Goal: Task Accomplishment & Management: Use online tool/utility

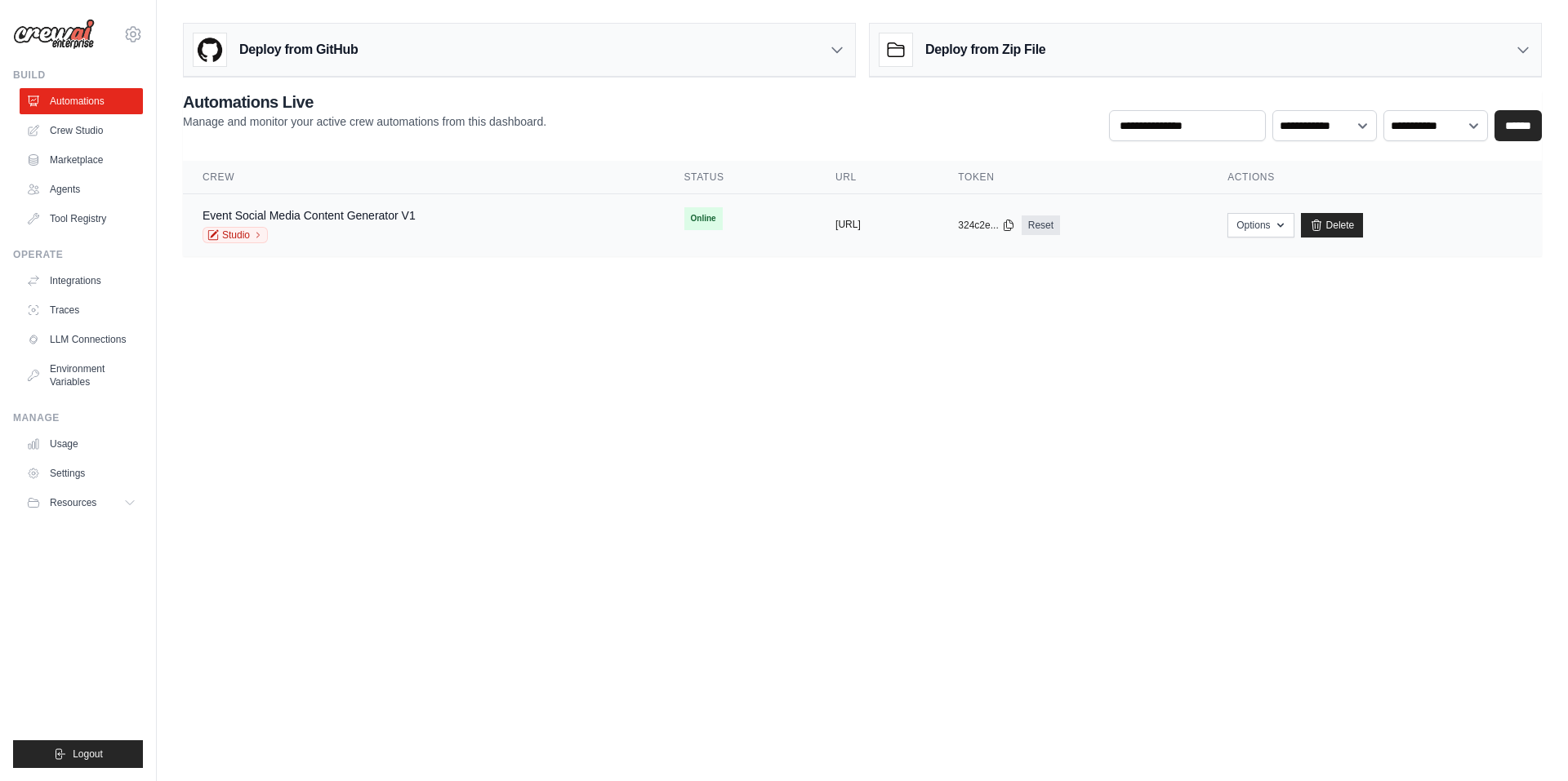
click at [836, 226] on button "[URL]" at bounding box center [848, 224] width 25 height 13
click at [1294, 220] on button "Options" at bounding box center [1261, 224] width 66 height 25
click at [1064, 339] on body "satyalovelysatya@gmail.com Settings Build Automations Crew Studio" at bounding box center [784, 390] width 1568 height 781
click at [798, 46] on div "Deploy from GitHub" at bounding box center [519, 50] width 671 height 53
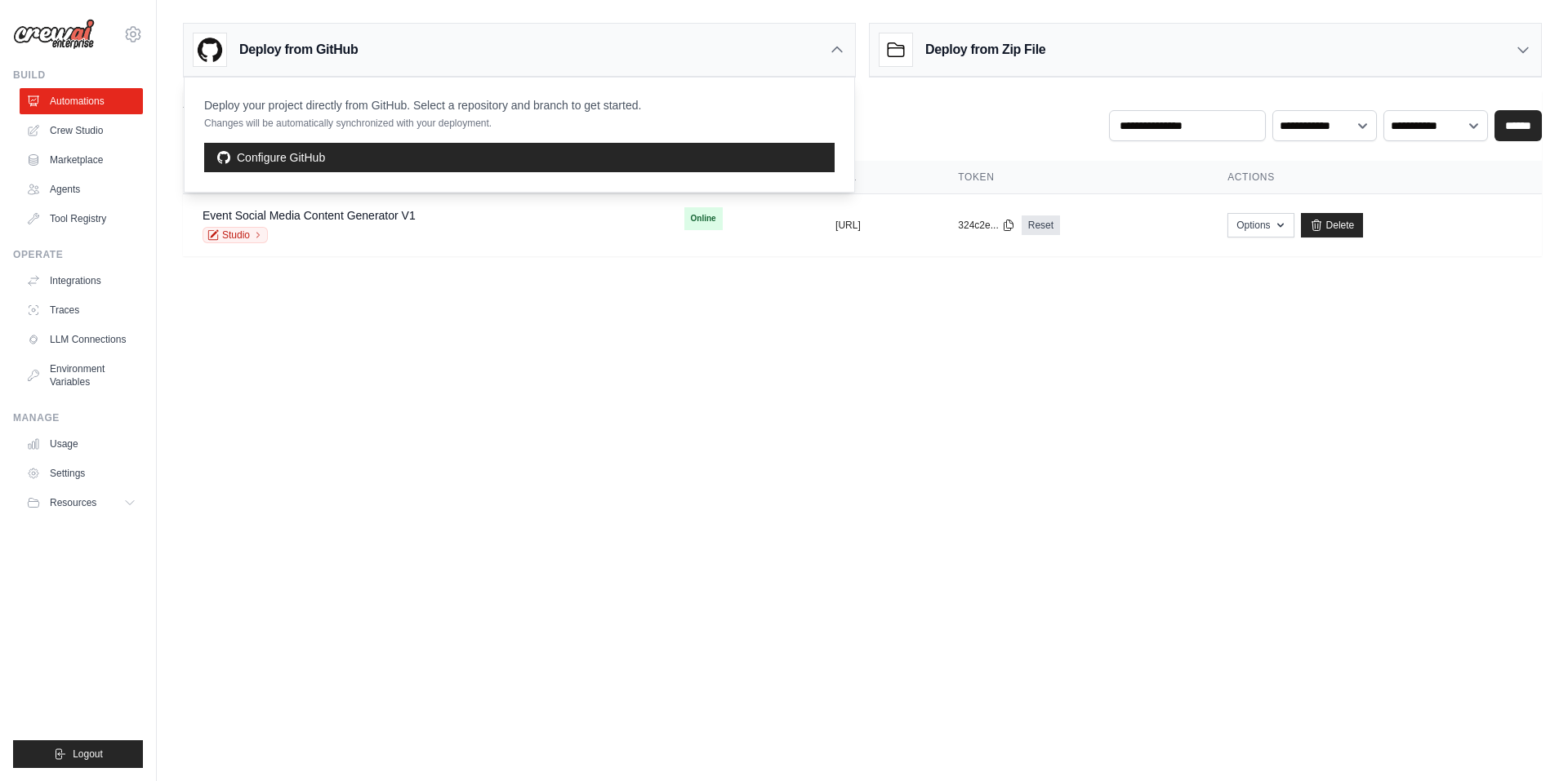
click at [1129, 395] on body "satyalovelysatya@gmail.com Settings Build Automations Crew Studio" at bounding box center [784, 390] width 1568 height 781
click at [851, 219] on button "https://event-social-media-content-" at bounding box center [848, 224] width 25 height 13
click at [256, 229] on link "Studio" at bounding box center [235, 234] width 65 height 16
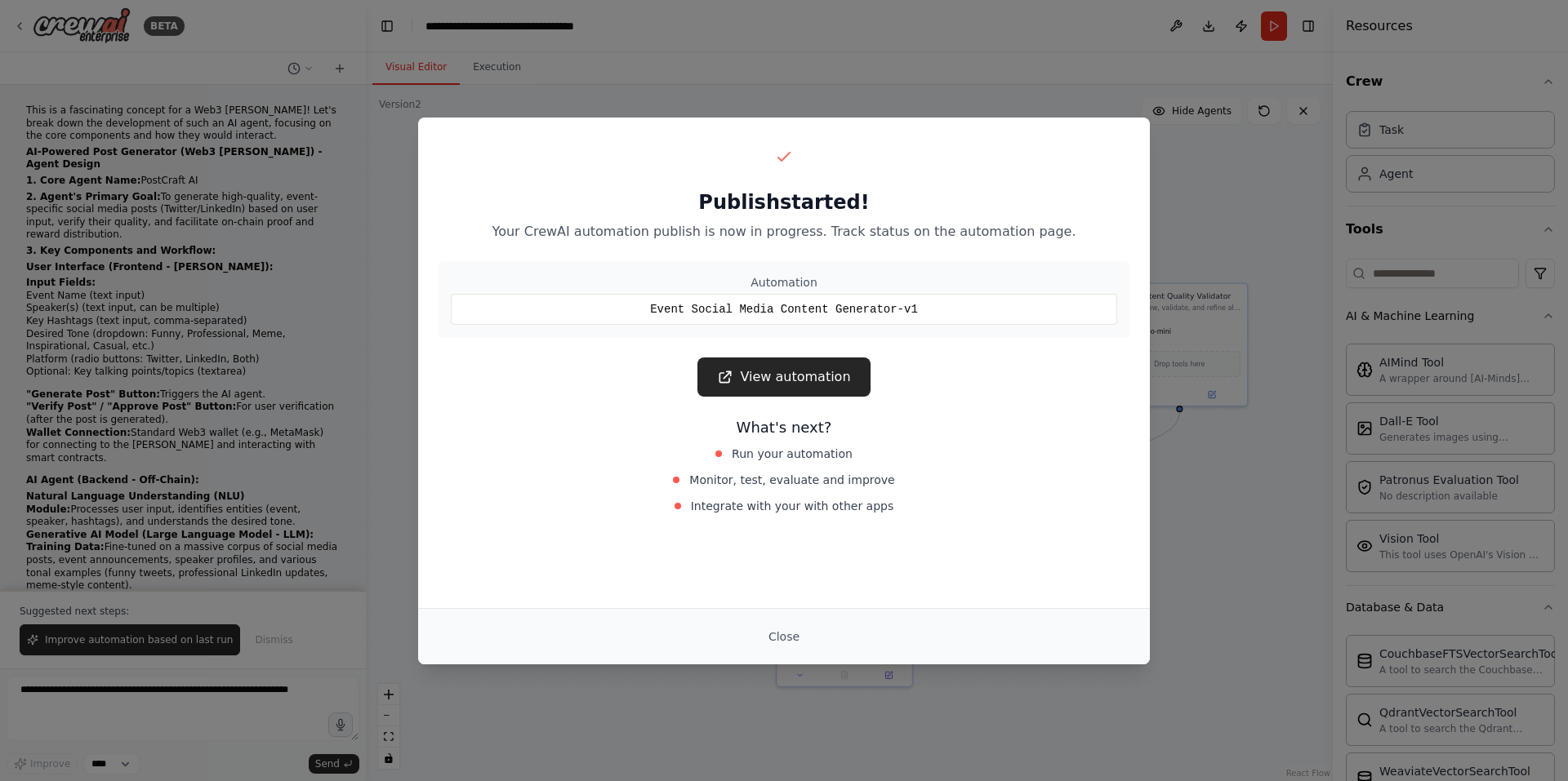
scroll to position [3697, 0]
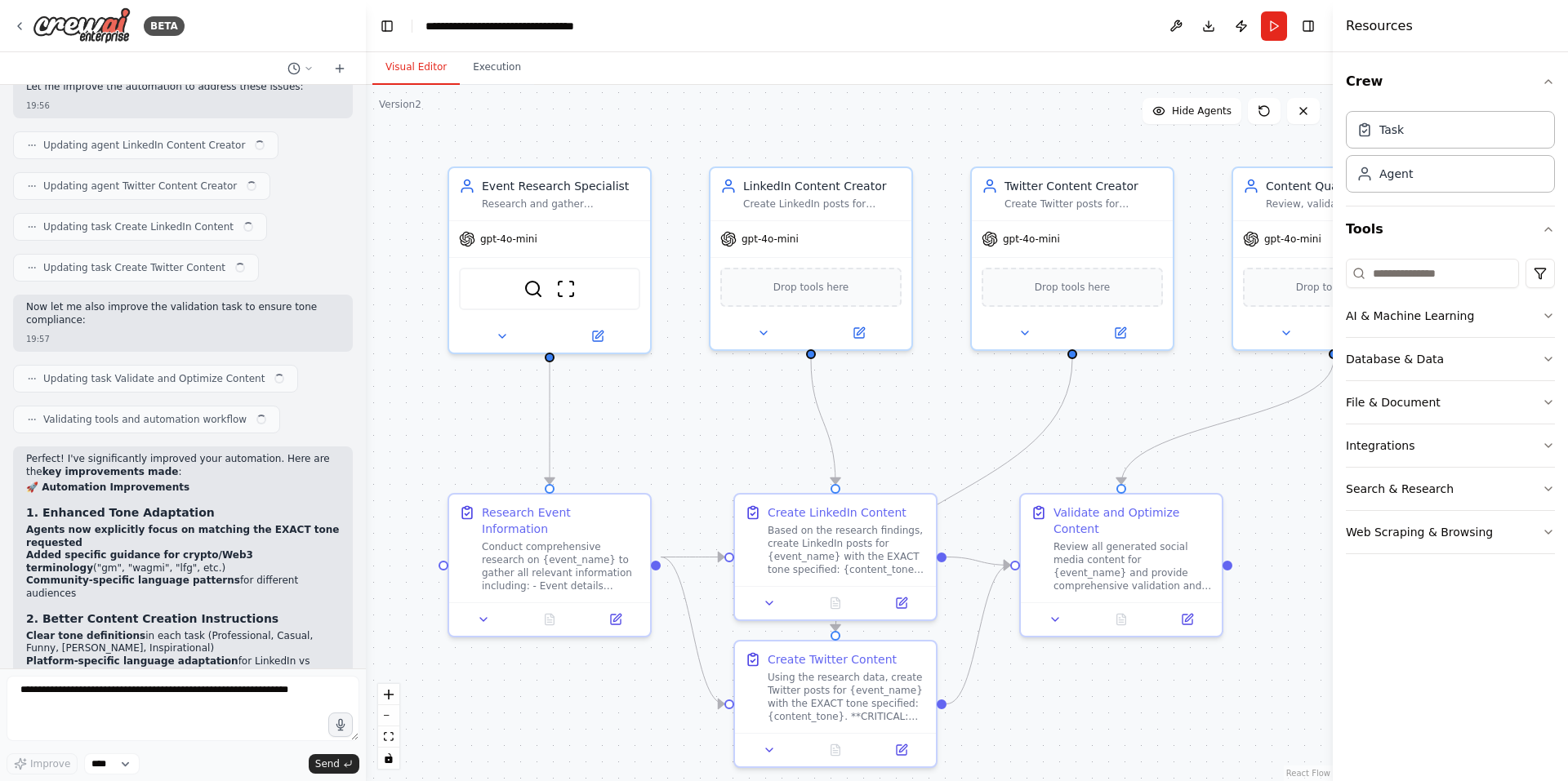
scroll to position [4912, 0]
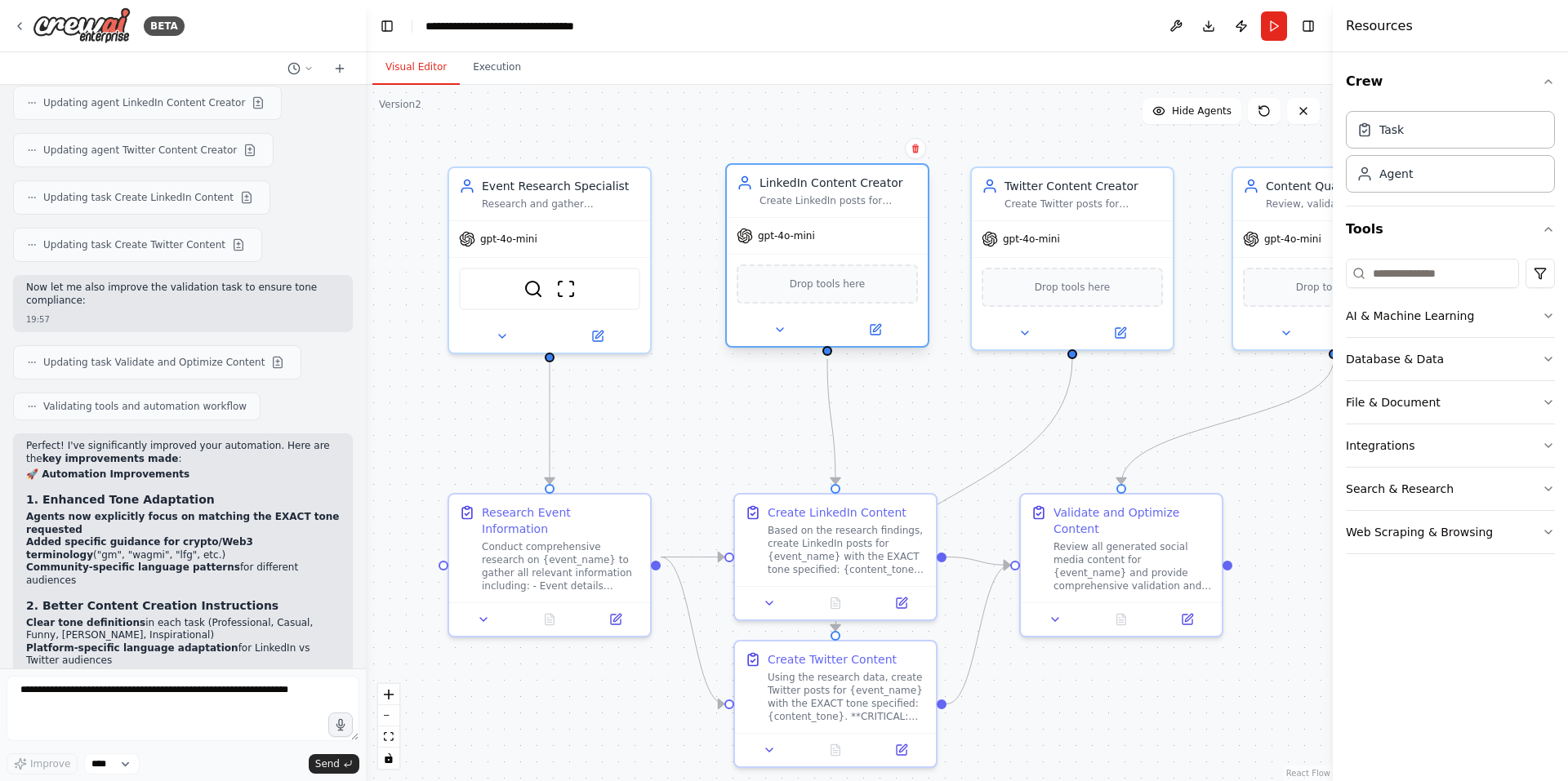
drag, startPoint x: 803, startPoint y: 291, endPoint x: 807, endPoint y: 300, distance: 9.8
click at [807, 300] on div "Drop tools here" at bounding box center [827, 283] width 181 height 39
click at [1408, 135] on div "Task" at bounding box center [1449, 129] width 209 height 37
click at [1273, 21] on button "Run" at bounding box center [1273, 26] width 26 height 30
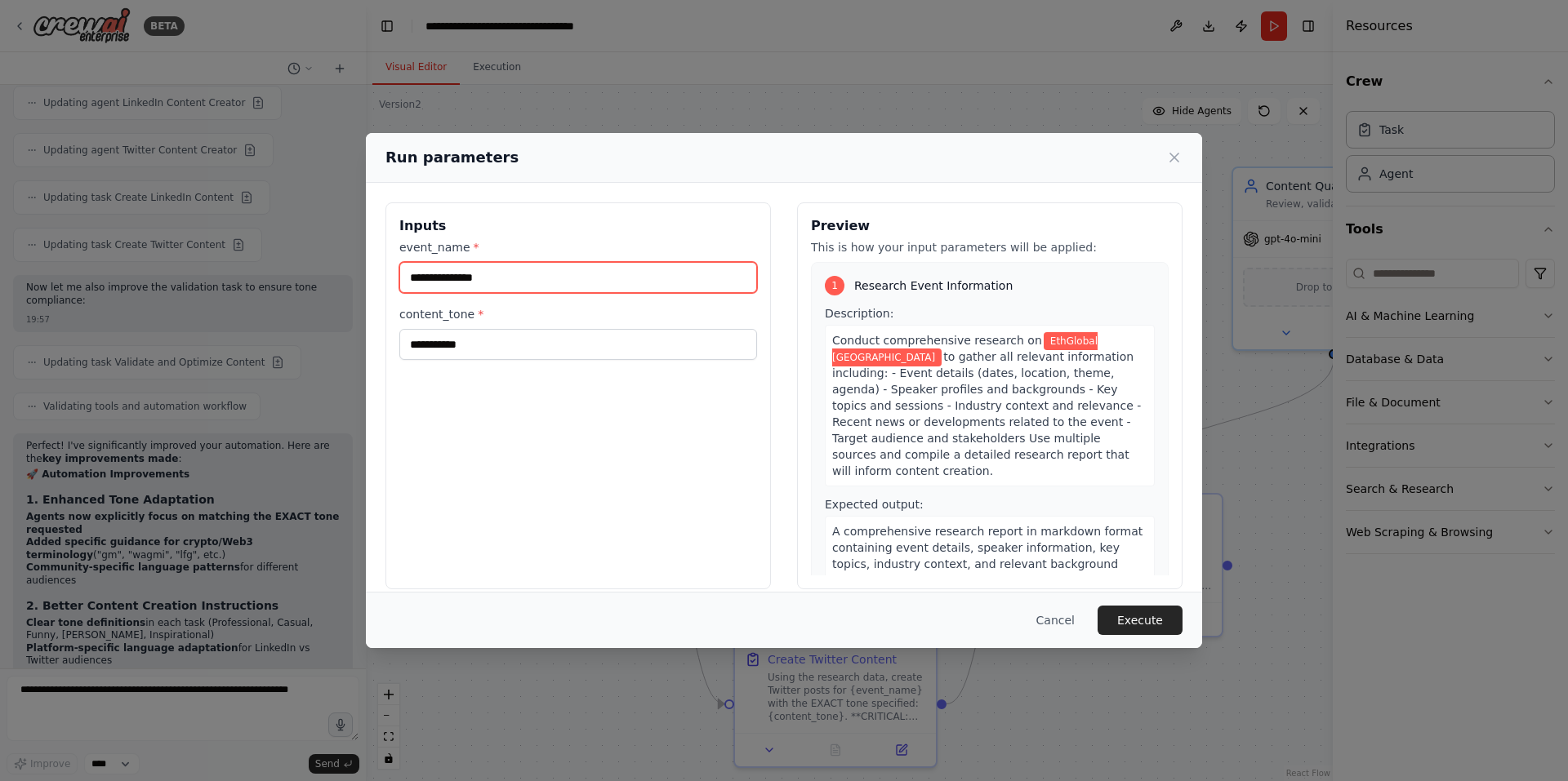
click at [564, 283] on input "**********" at bounding box center [578, 278] width 357 height 31
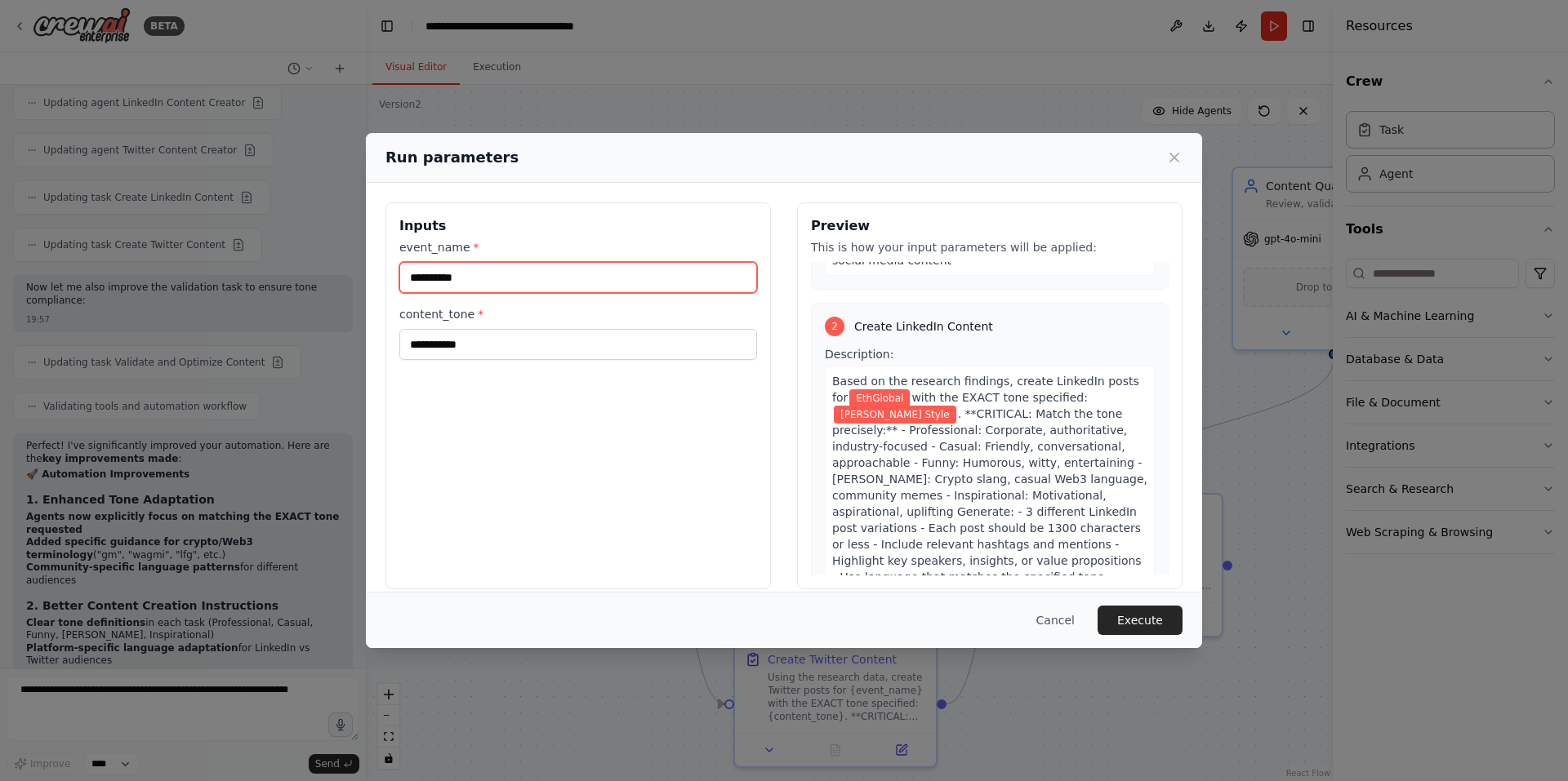
scroll to position [339, 0]
type input "**********"
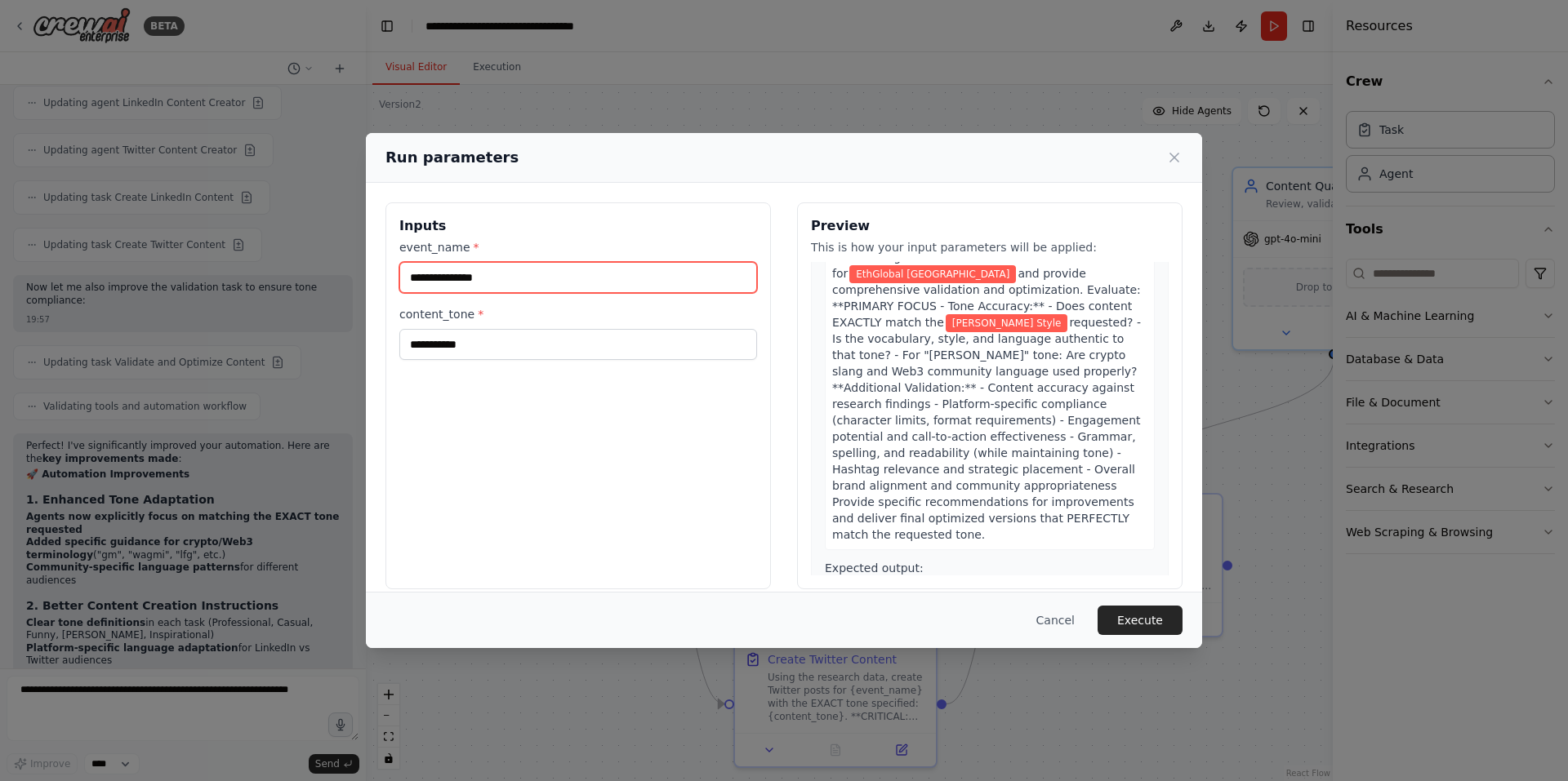
scroll to position [16, 0]
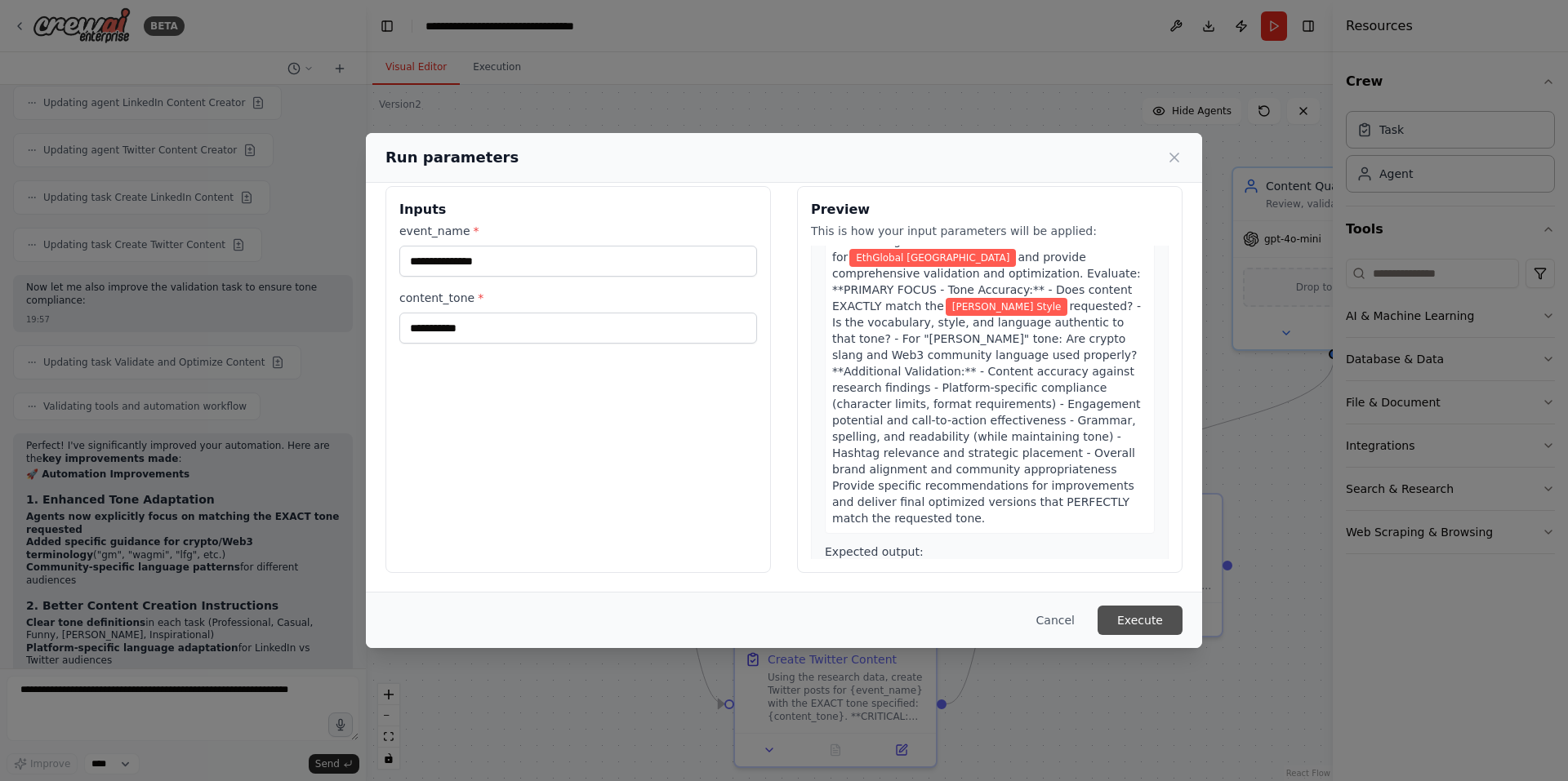
click at [1132, 619] on button "Execute" at bounding box center [1140, 620] width 85 height 30
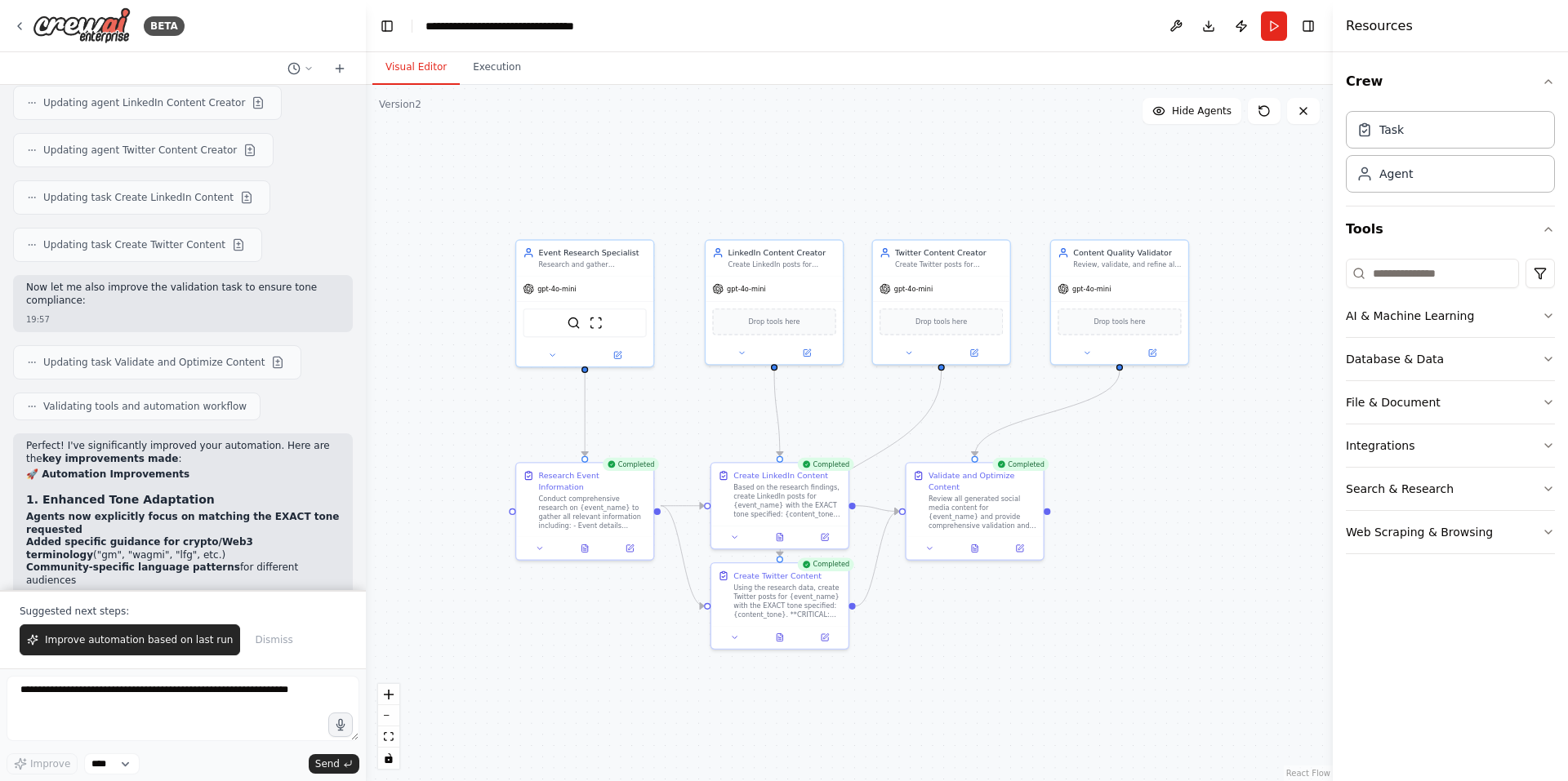
drag, startPoint x: 1139, startPoint y: 639, endPoint x: 901, endPoint y: 679, distance: 241.3
click at [901, 679] on div ".deletable-edge-delete-btn { width: 20px; height: 20px; border: 0px solid #ffff…" at bounding box center [849, 432] width 967 height 696
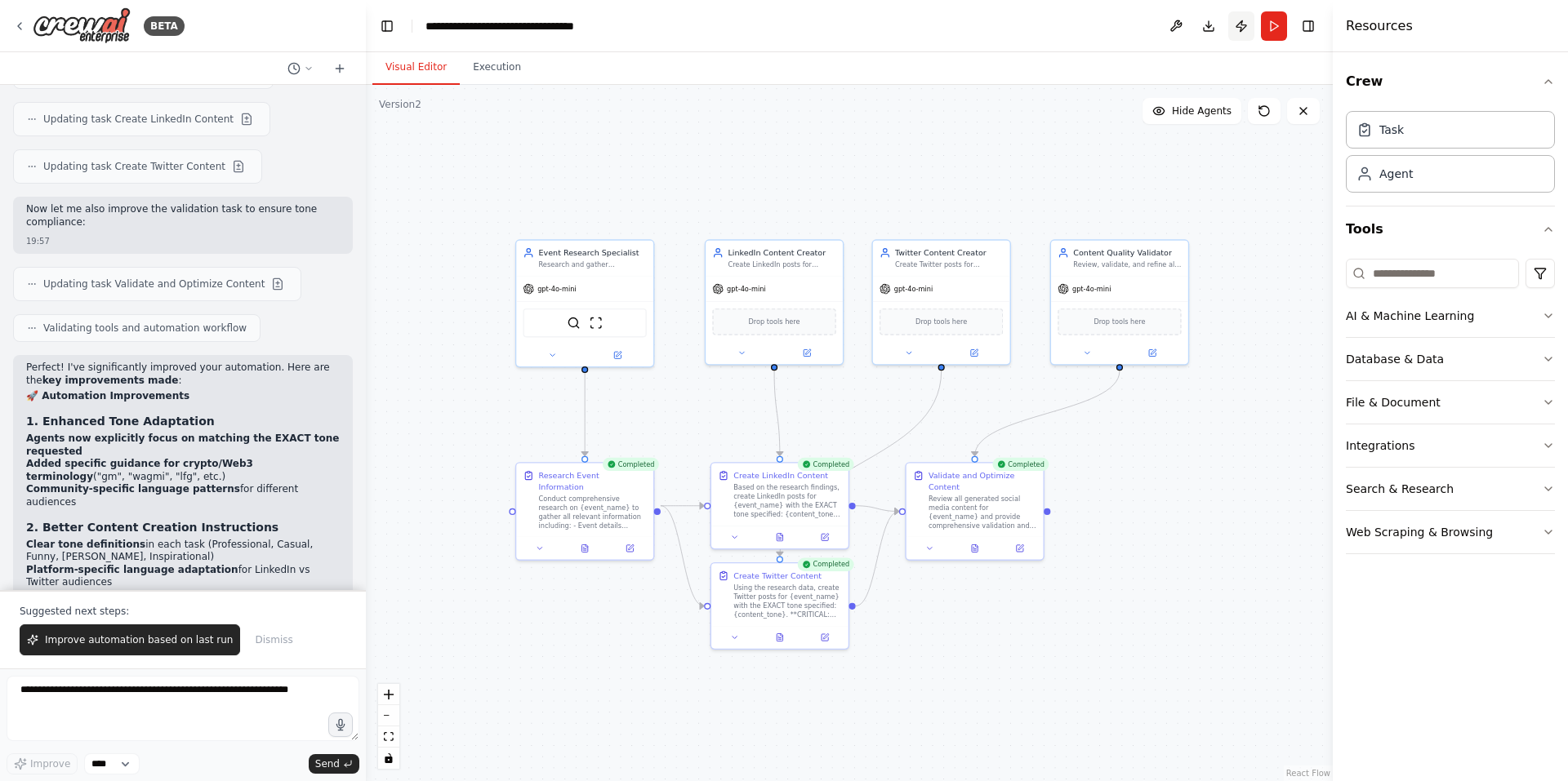
click at [1234, 33] on button "Publish" at bounding box center [1241, 26] width 26 height 30
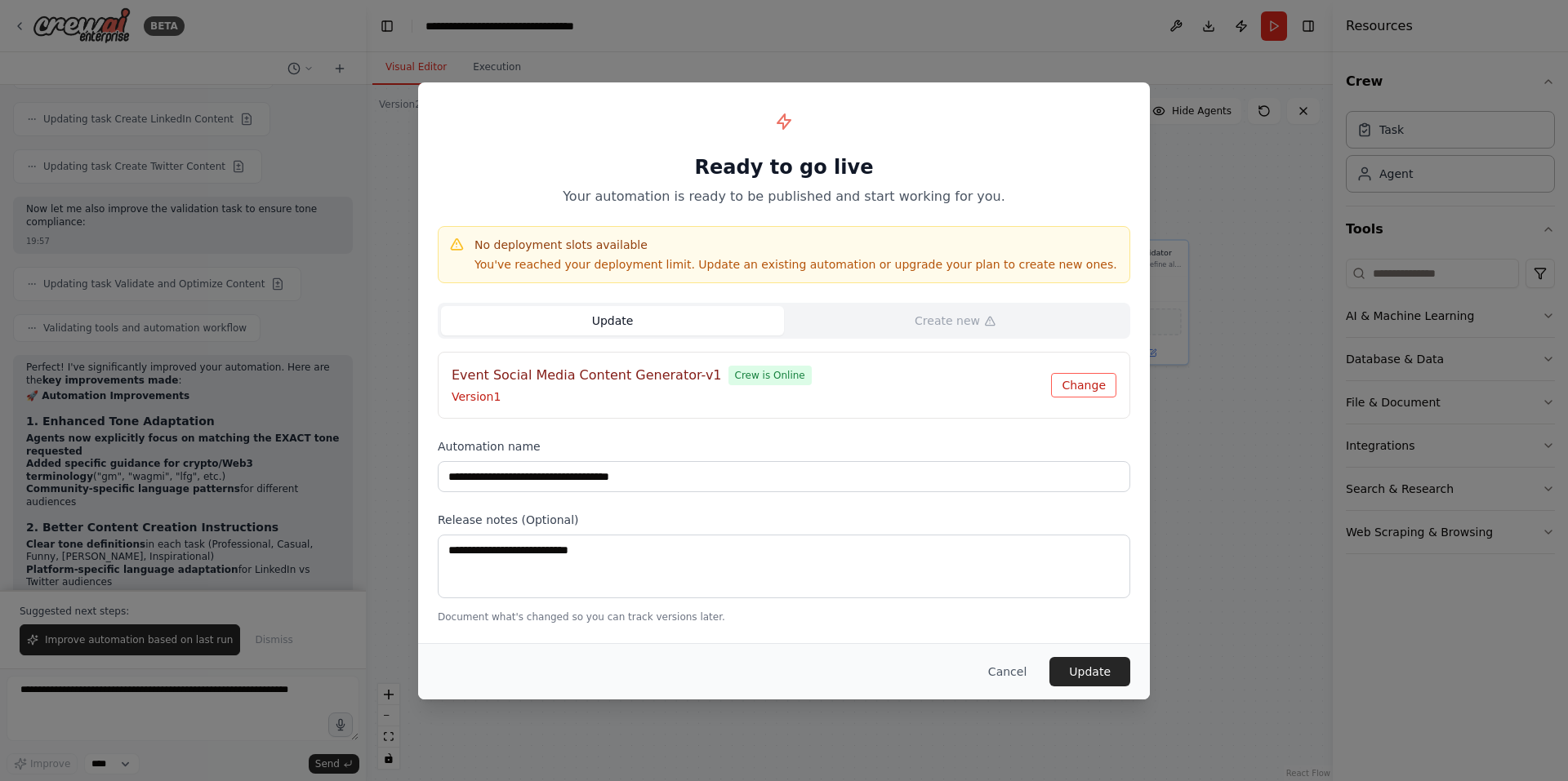
click at [1073, 380] on button "Change" at bounding box center [1083, 385] width 65 height 25
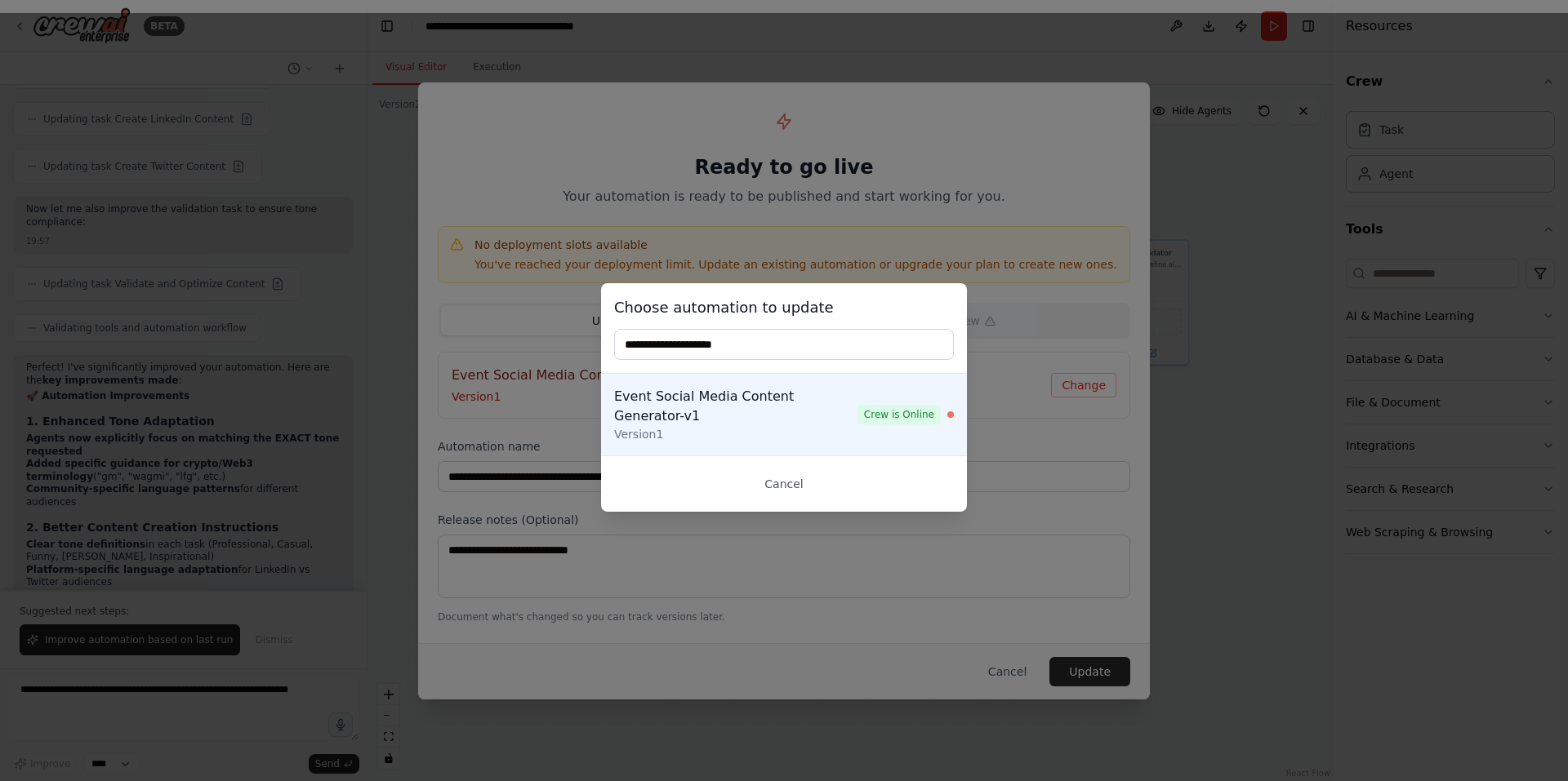
click at [776, 370] on div "Choose automation to update" at bounding box center [784, 328] width 366 height 91
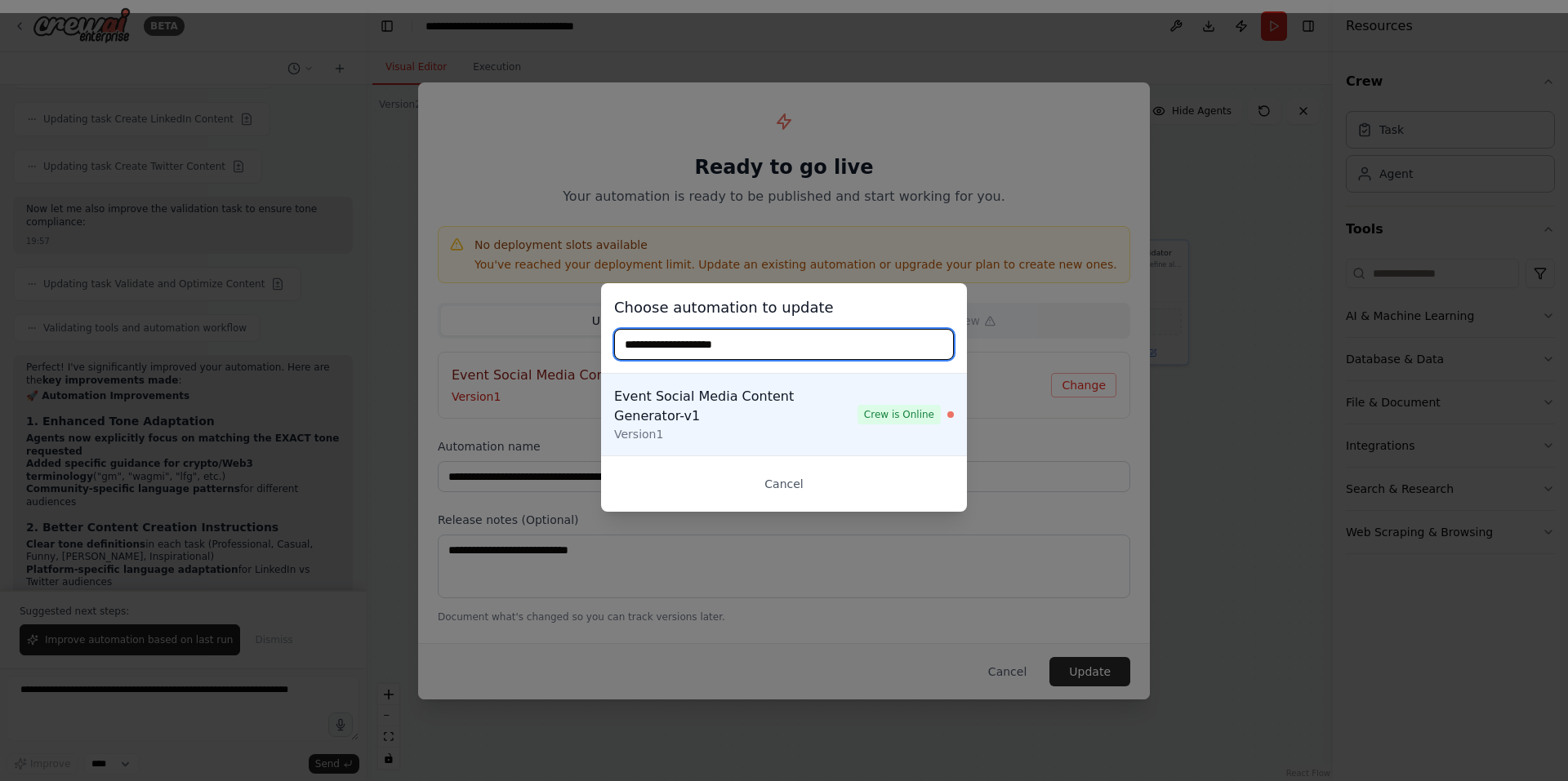
click at [752, 360] on input "text" at bounding box center [783, 344] width 340 height 31
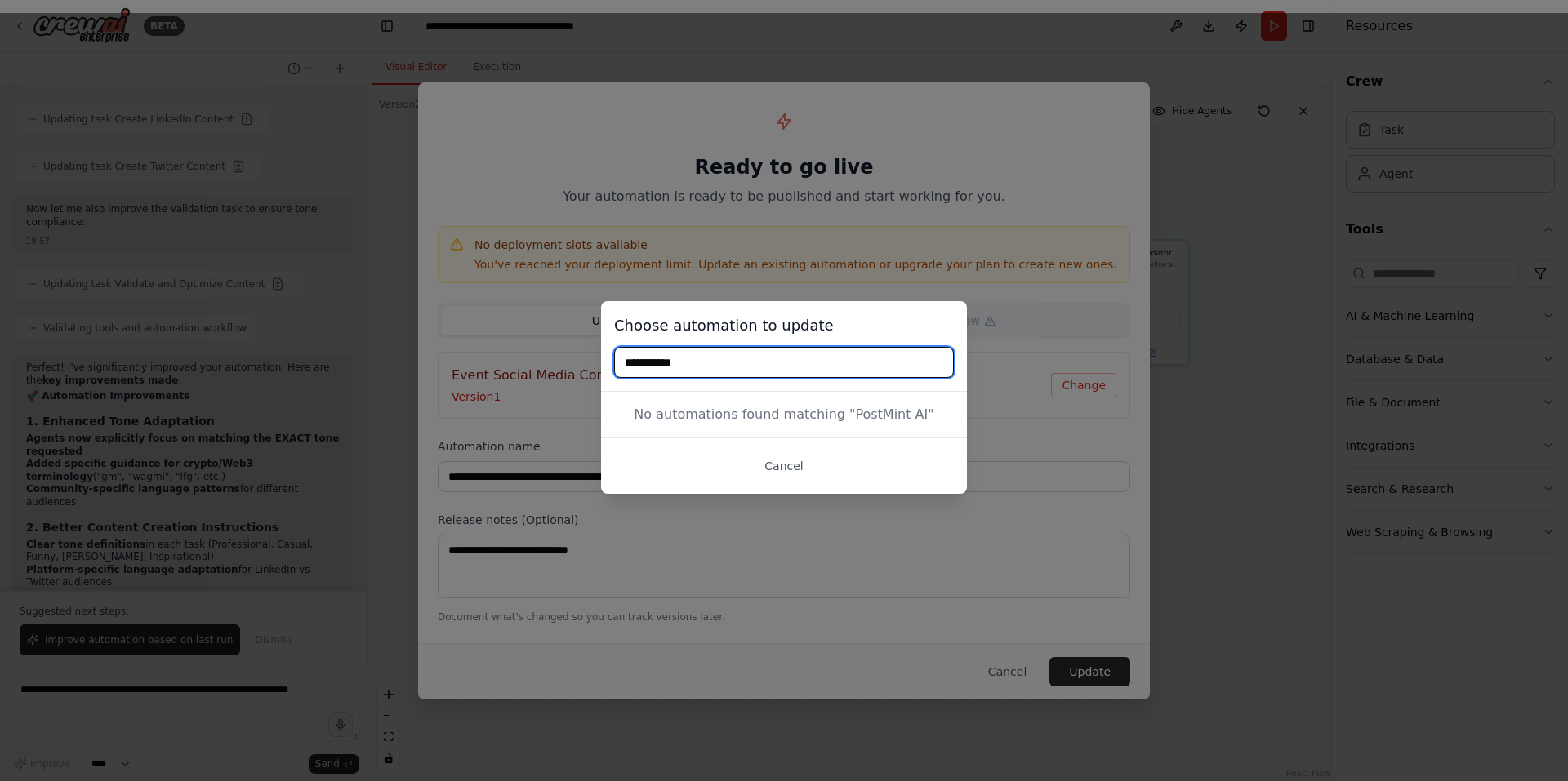
type input "**********"
click at [747, 405] on div "No automations found matching " PostMint AI "" at bounding box center [784, 415] width 366 height 46
click at [897, 356] on input "**********" at bounding box center [783, 362] width 340 height 31
click at [804, 408] on div "No automations found matching " PostMint AI "" at bounding box center [784, 415] width 366 height 46
click at [978, 366] on div "**********" at bounding box center [784, 397] width 1568 height 768
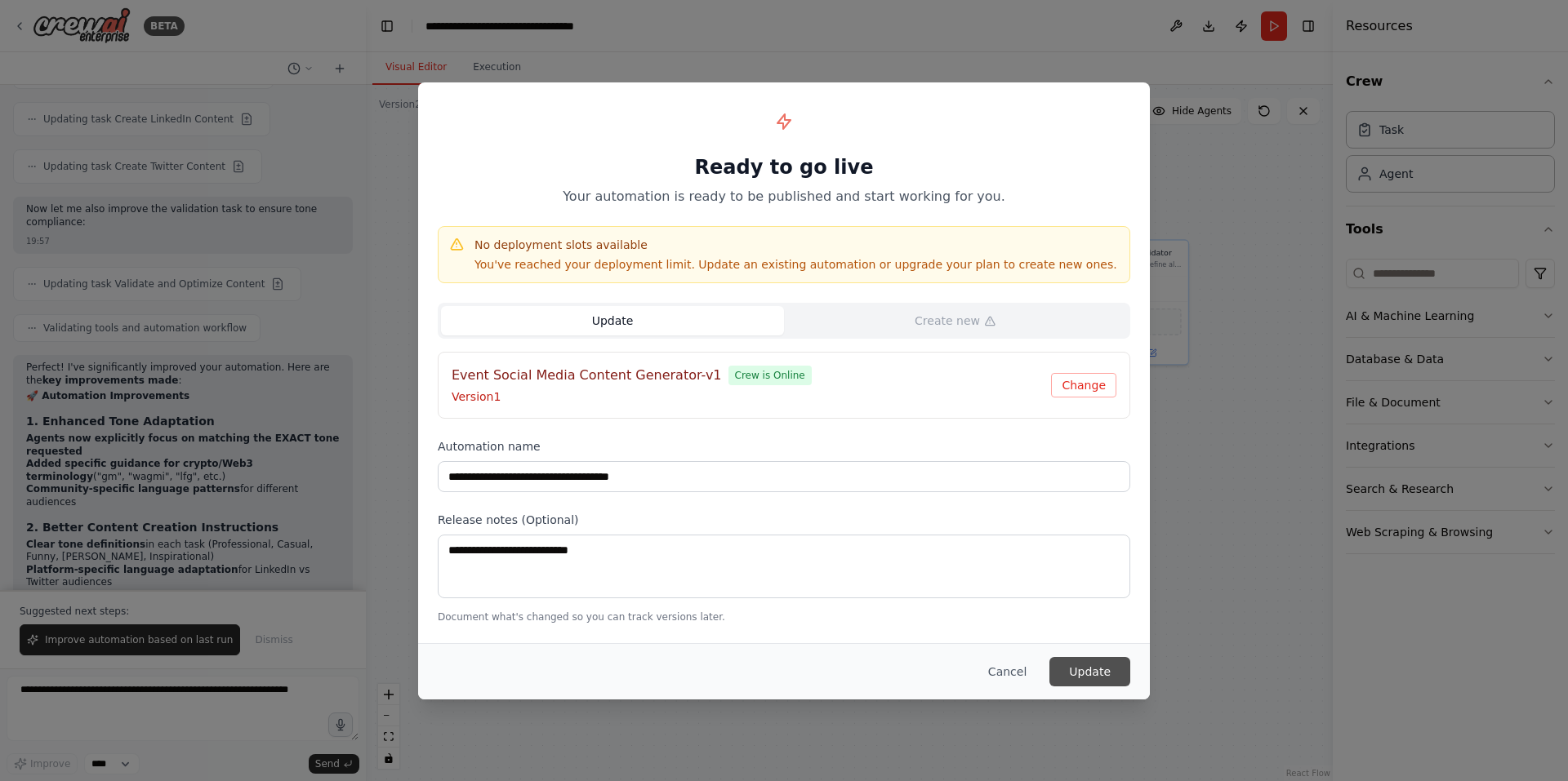
click at [1093, 663] on button "Update" at bounding box center [1089, 671] width 80 height 30
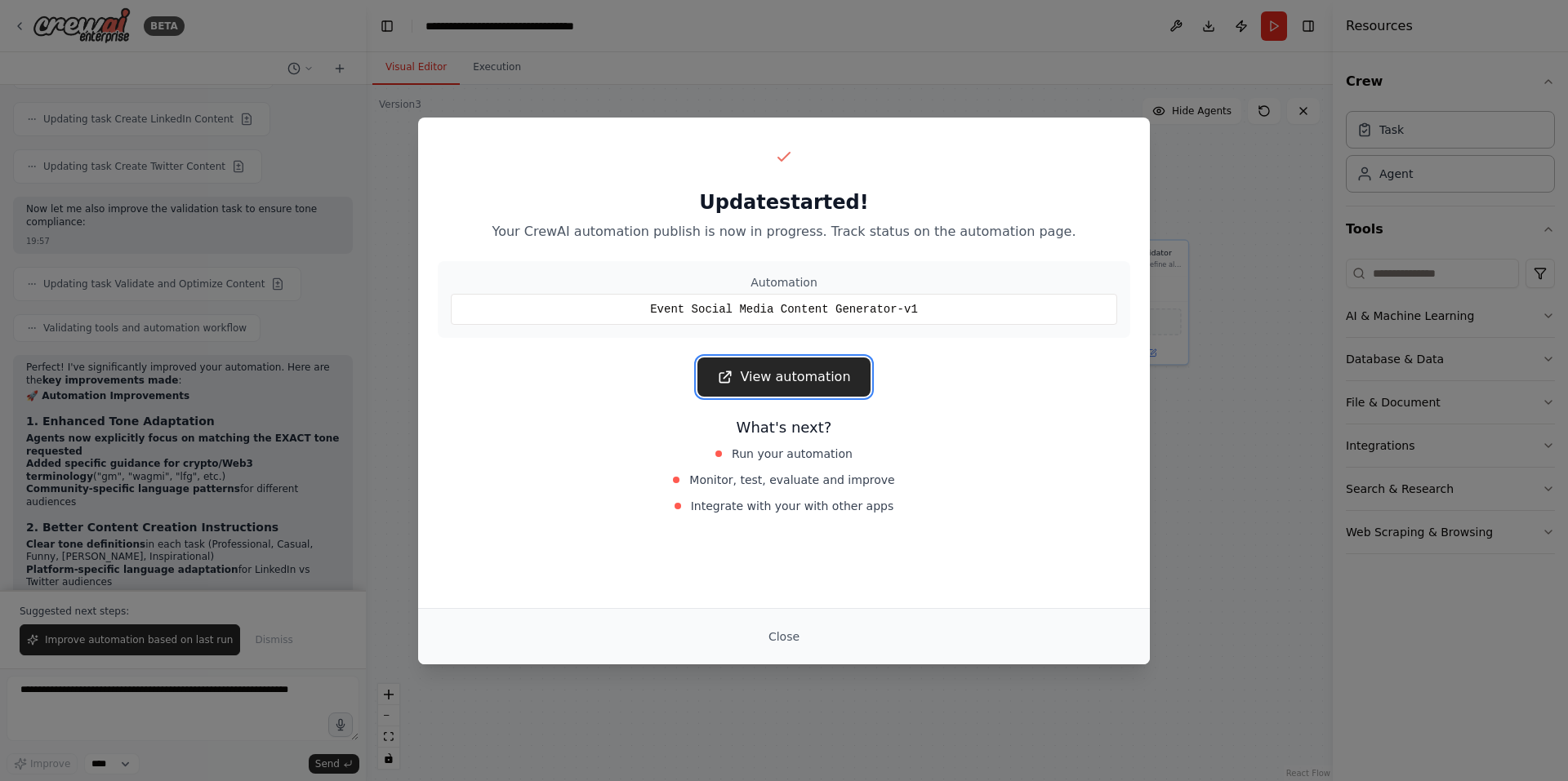
click at [797, 382] on link "View automation" at bounding box center [784, 377] width 173 height 39
click at [822, 372] on link "View automation" at bounding box center [784, 377] width 173 height 39
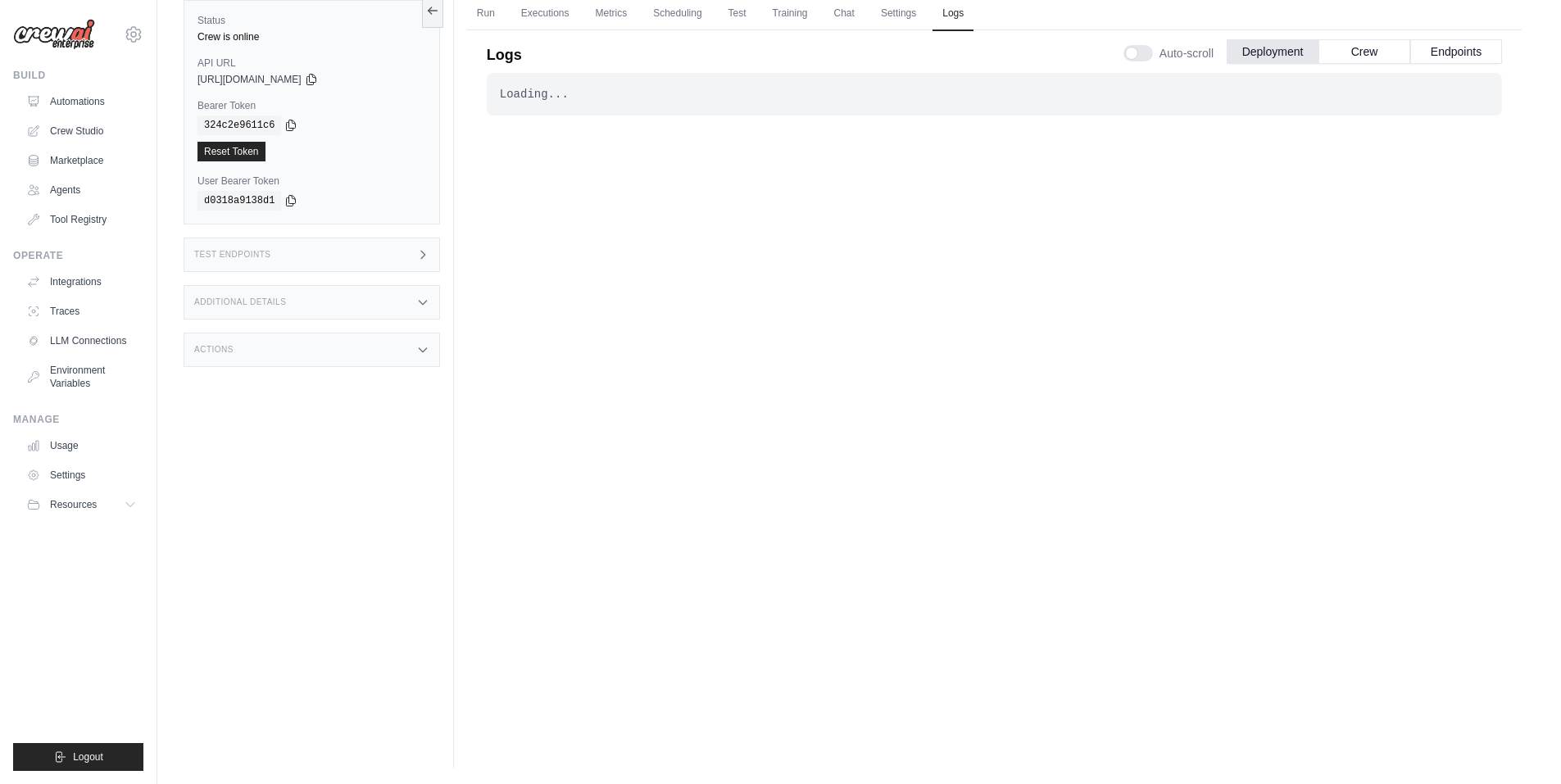
click at [620, 103] on div "Loading... . . . Successful" at bounding box center [994, 94] width 1015 height 42
click at [1373, 46] on button "Crew" at bounding box center [1365, 50] width 92 height 25
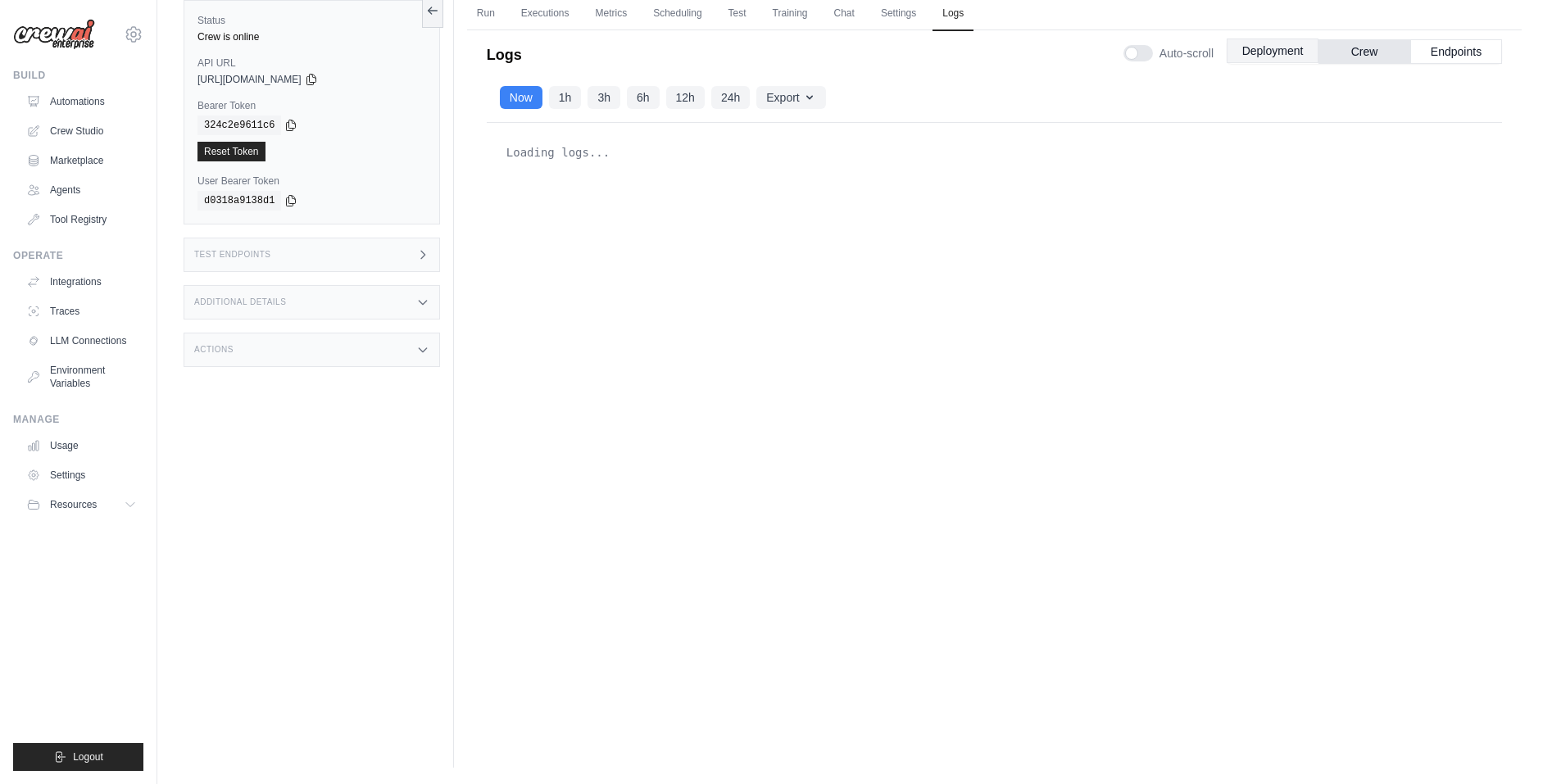
click at [1298, 48] on button "Deployment" at bounding box center [1273, 50] width 92 height 25
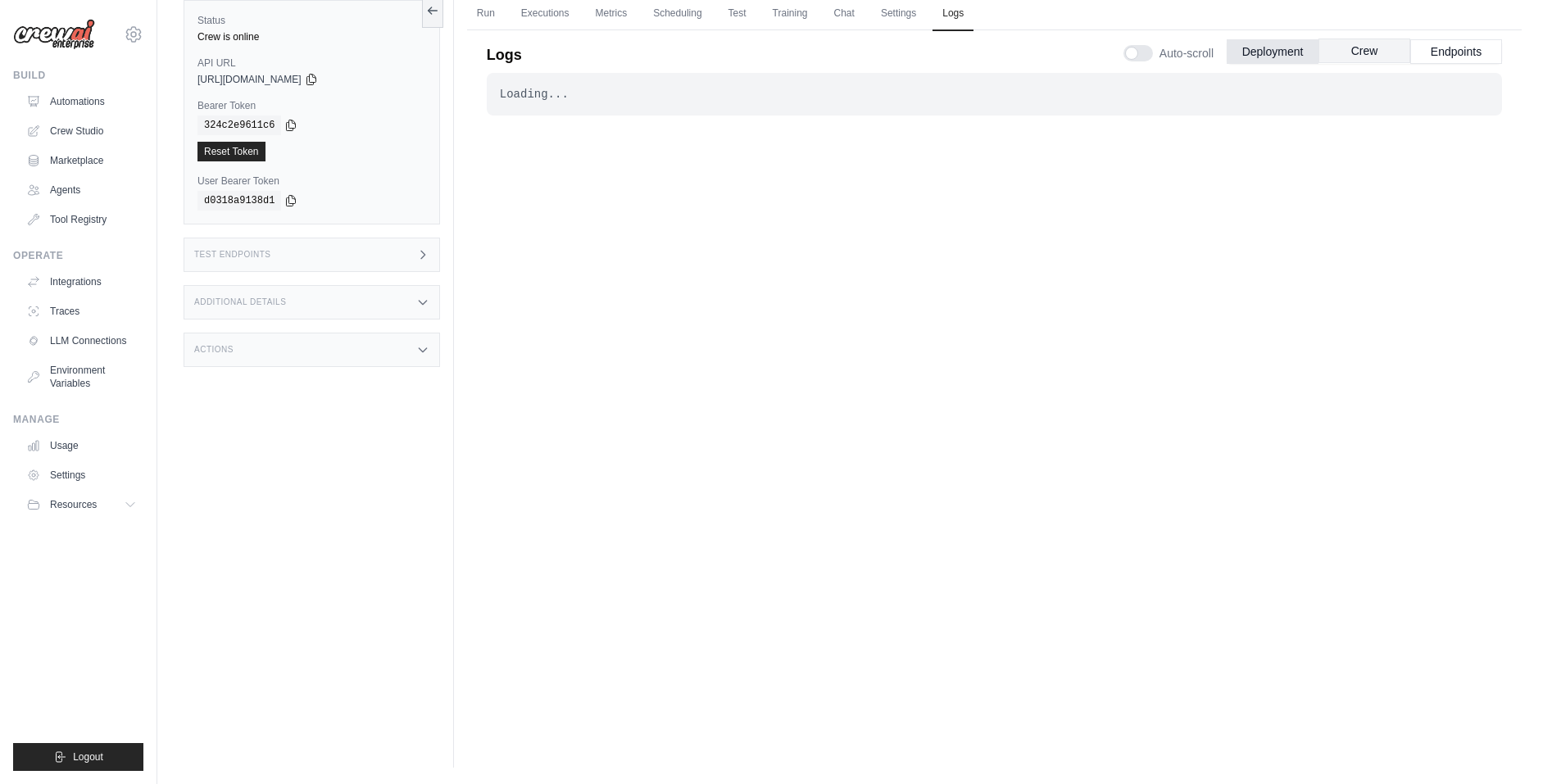
click at [1388, 56] on button "Crew" at bounding box center [1365, 50] width 92 height 25
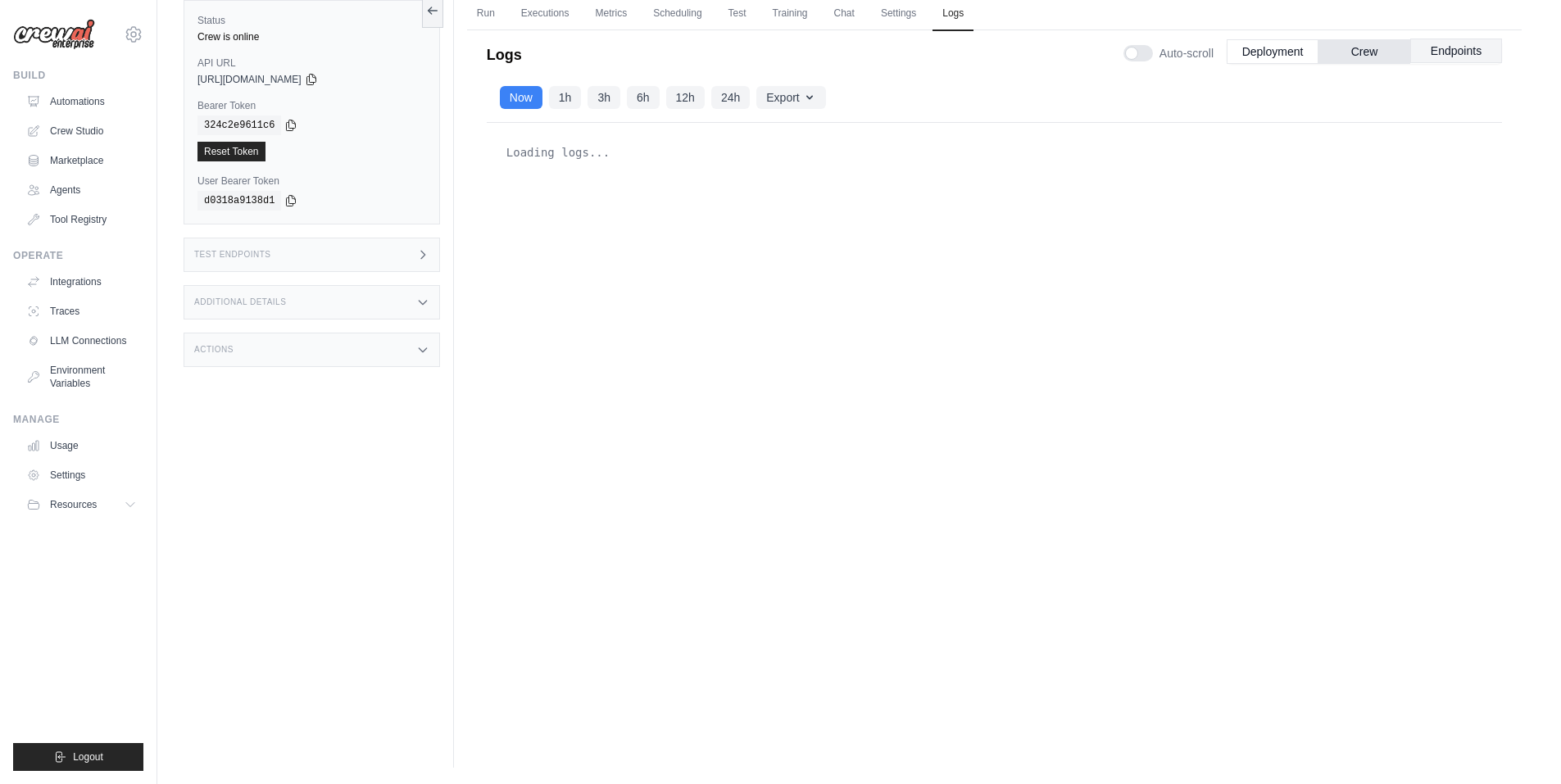
click at [1434, 57] on button "Endpoints" at bounding box center [1456, 50] width 92 height 25
click at [1377, 50] on button "Crew" at bounding box center [1365, 50] width 92 height 25
click at [1256, 53] on button "Deployment" at bounding box center [1273, 50] width 92 height 25
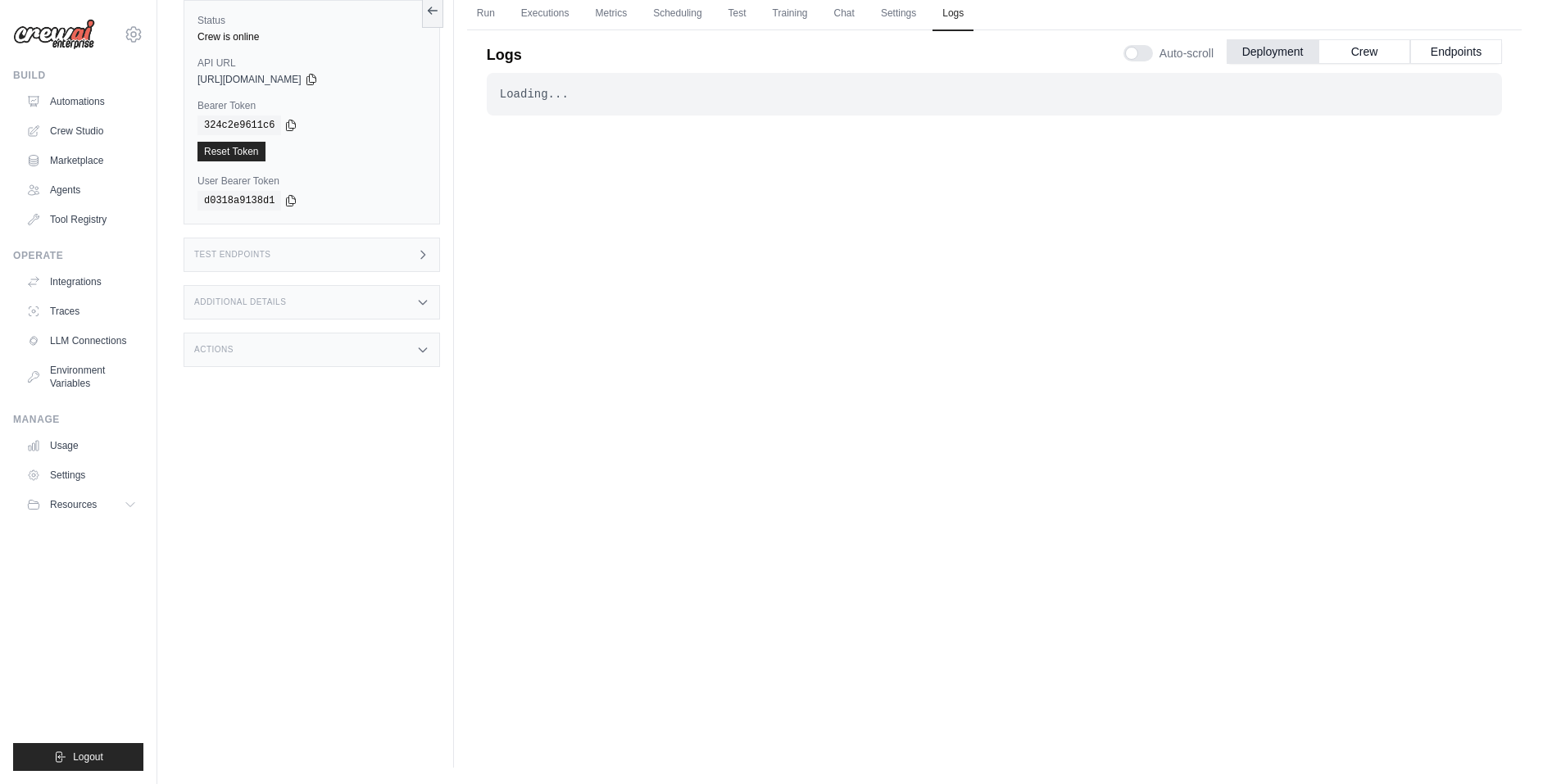
click at [1143, 50] on div at bounding box center [1138, 53] width 30 height 16
click at [491, 21] on link "Run" at bounding box center [486, 14] width 37 height 35
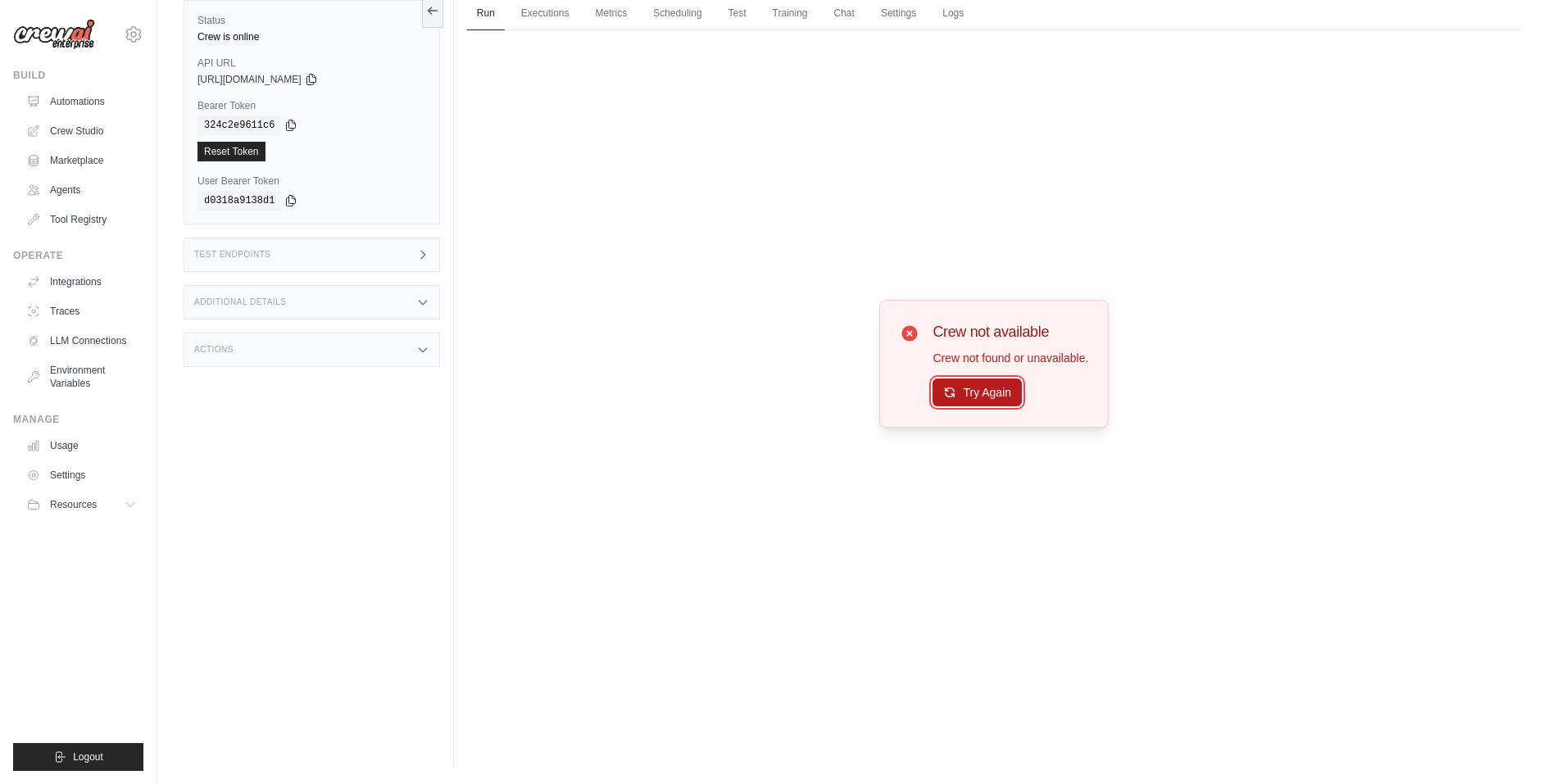
click at [970, 397] on button "Try Again" at bounding box center [977, 392] width 89 height 28
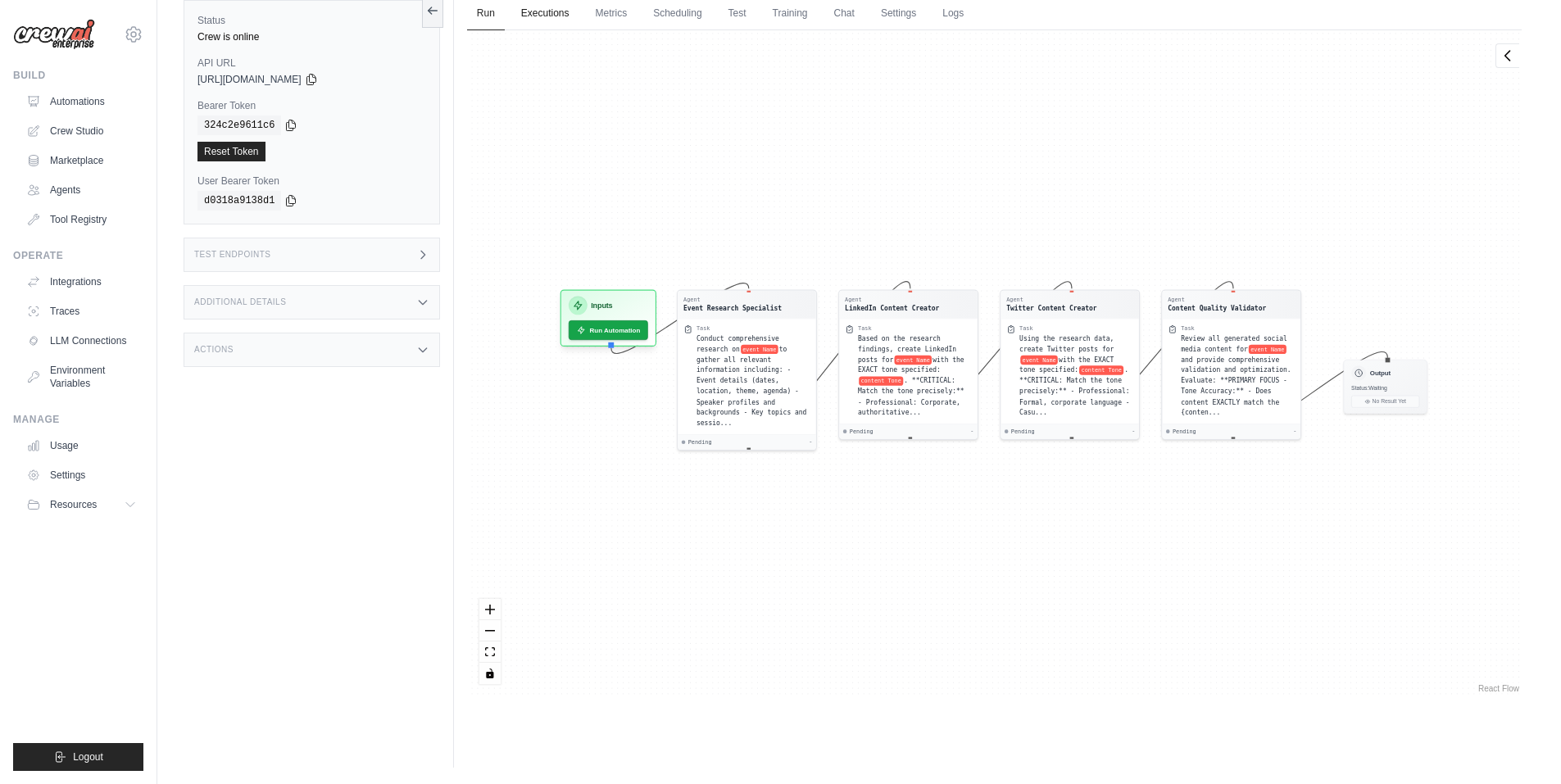
click at [554, 8] on link "Executions" at bounding box center [546, 14] width 68 height 35
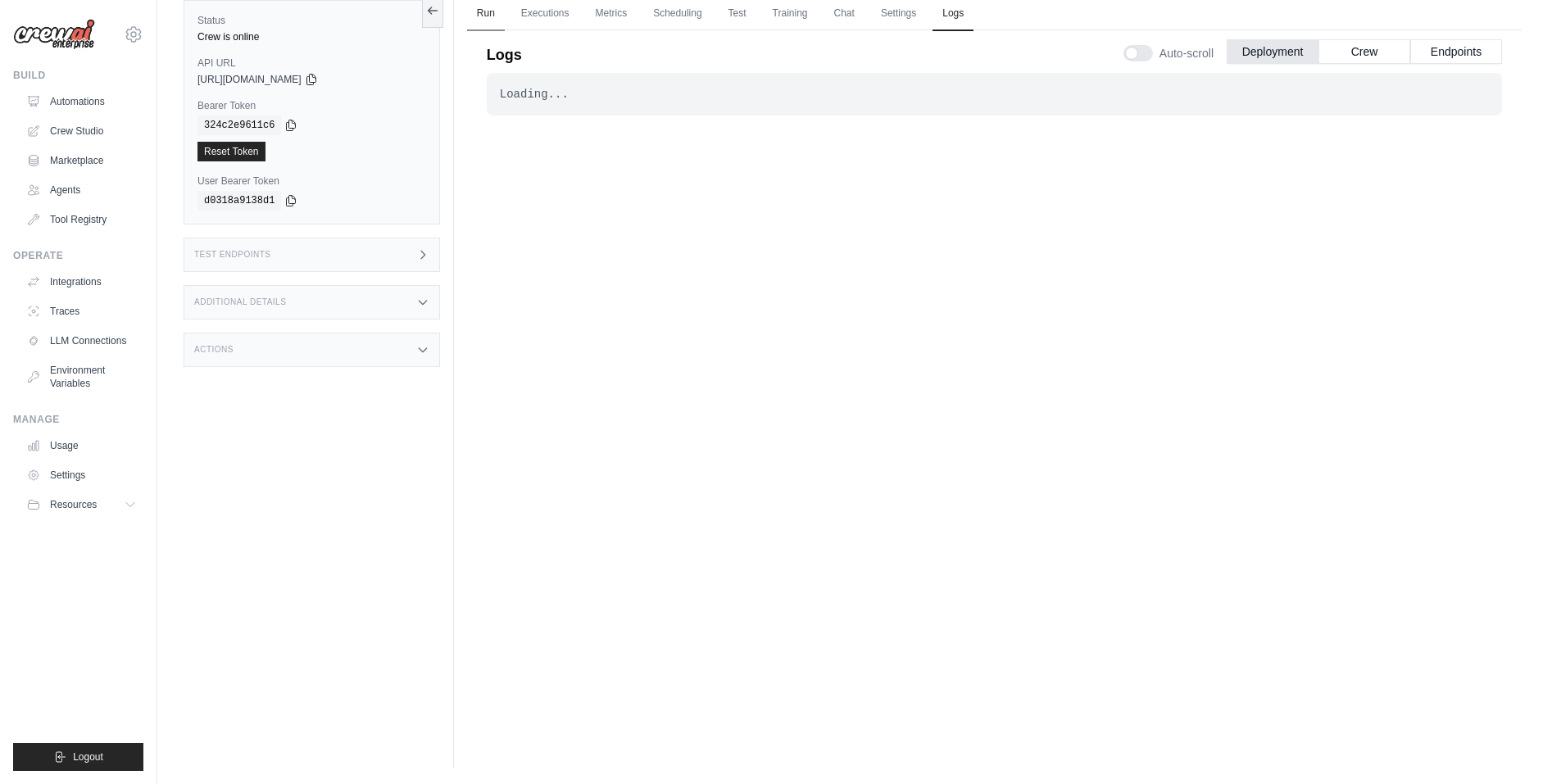
click at [474, 16] on link "Run" at bounding box center [486, 14] width 37 height 35
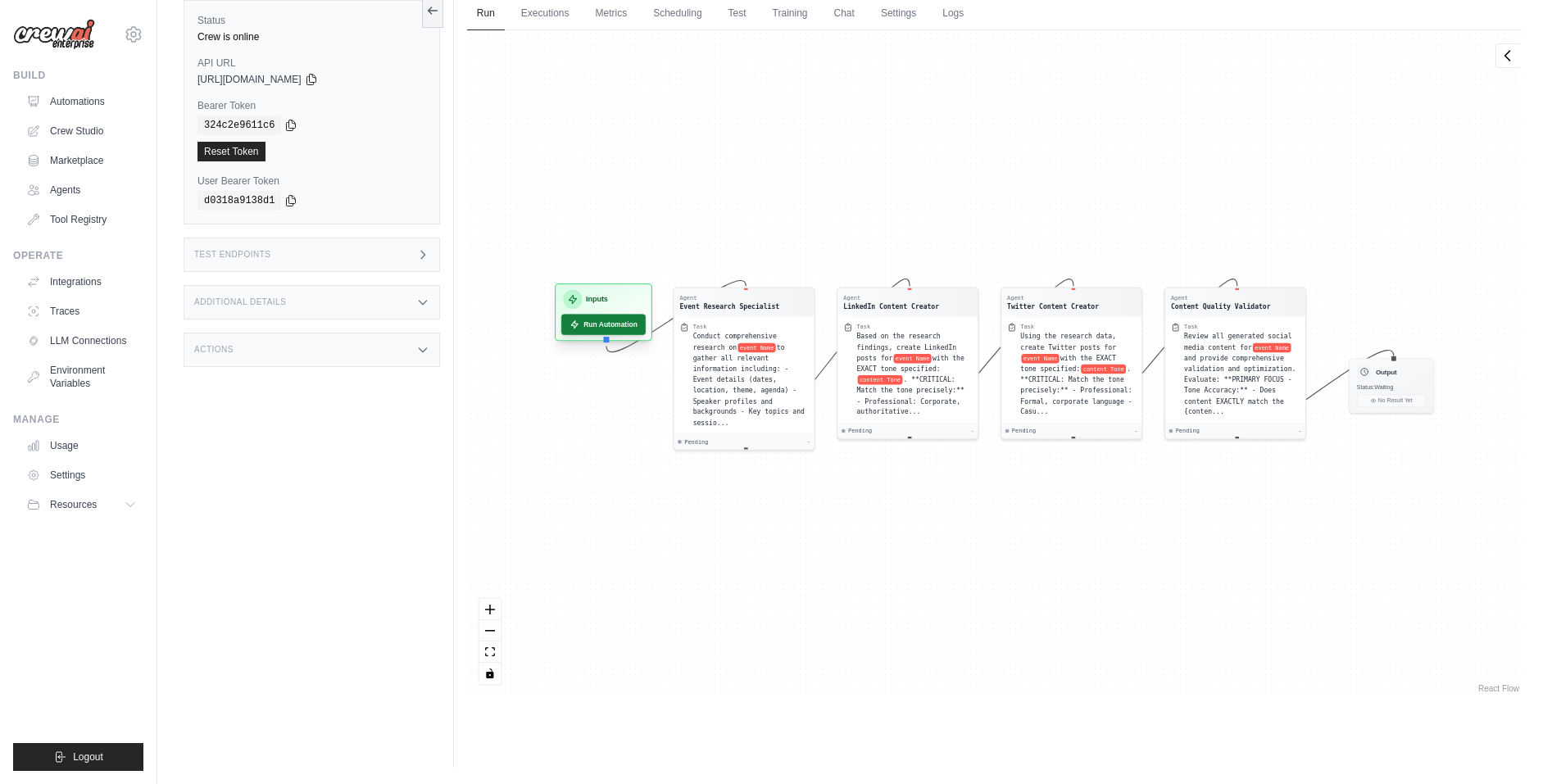
click at [622, 328] on button "Run Automation" at bounding box center [603, 324] width 84 height 20
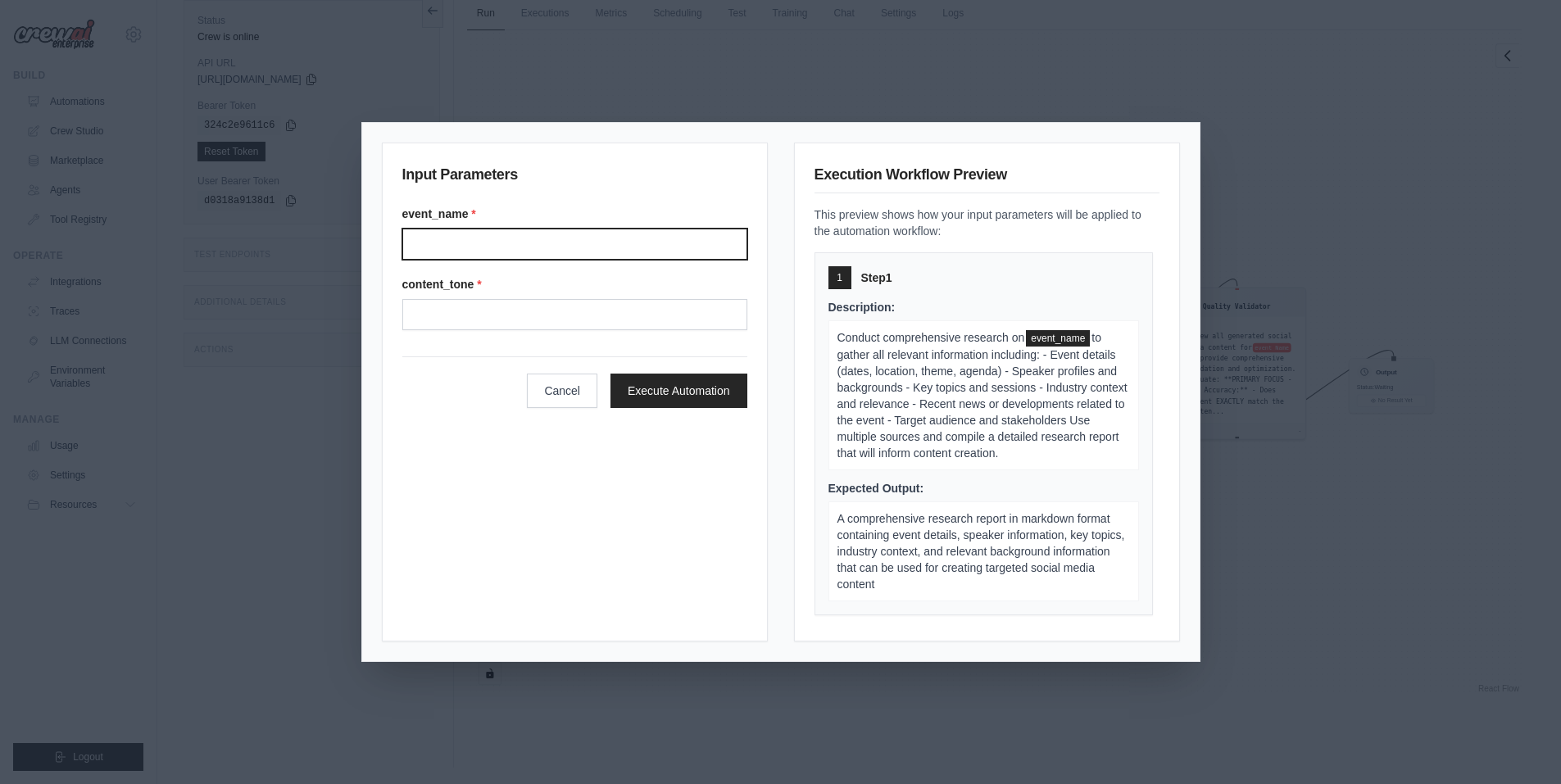
click at [543, 250] on input "Event name" at bounding box center [575, 244] width 345 height 31
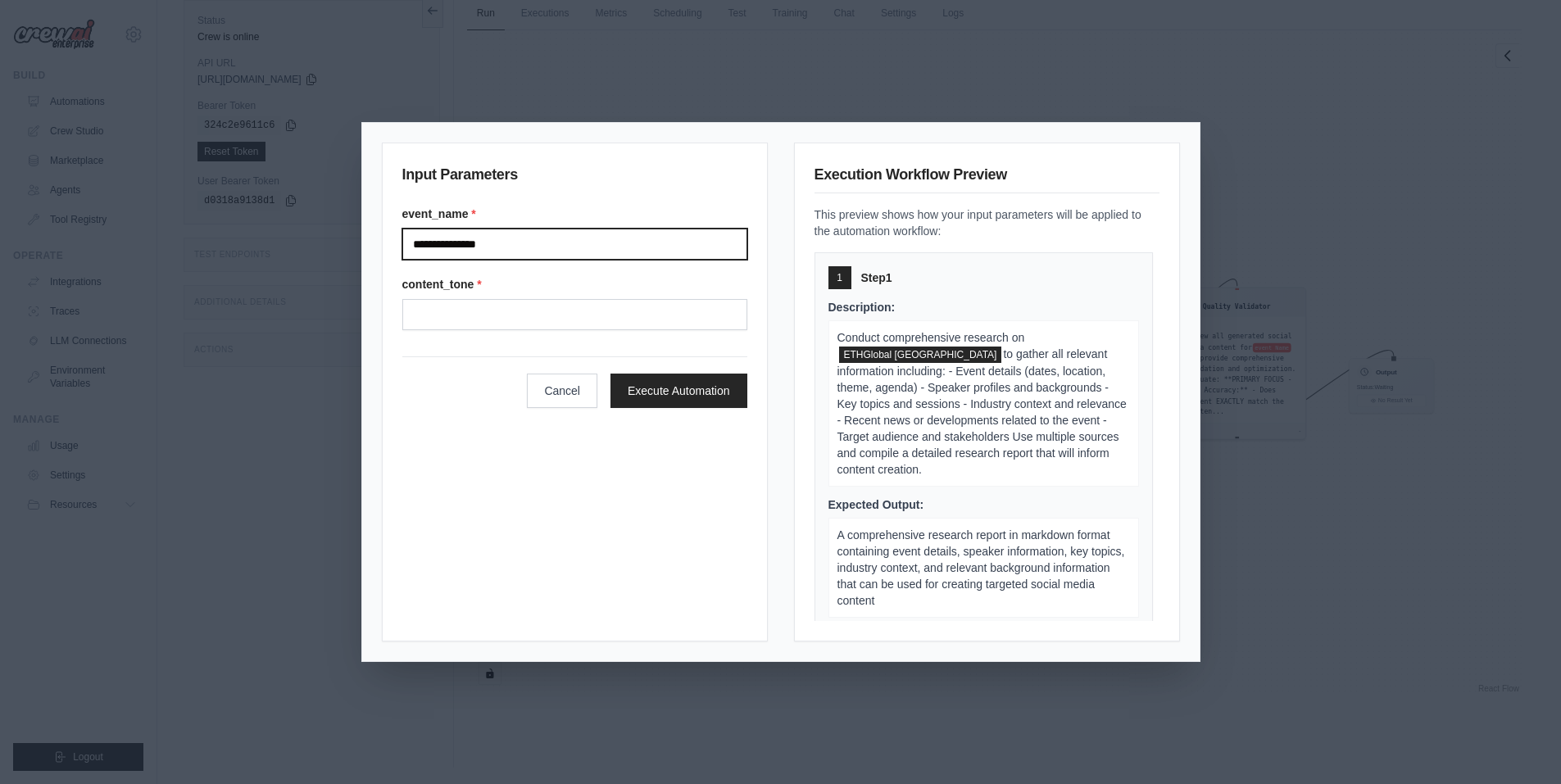
type input "**********"
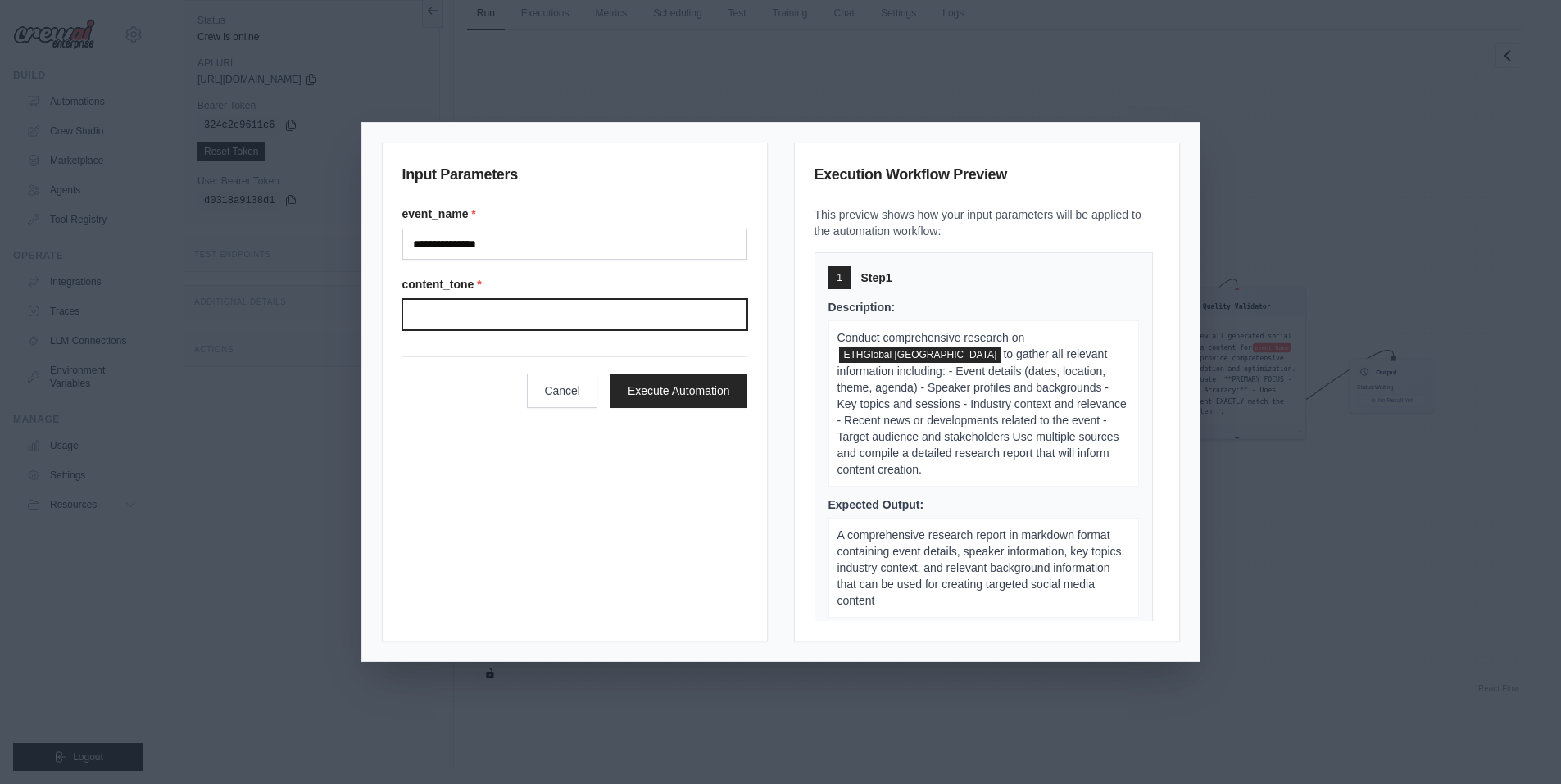
click at [489, 324] on input "Content tone" at bounding box center [575, 314] width 345 height 31
type input "**********"
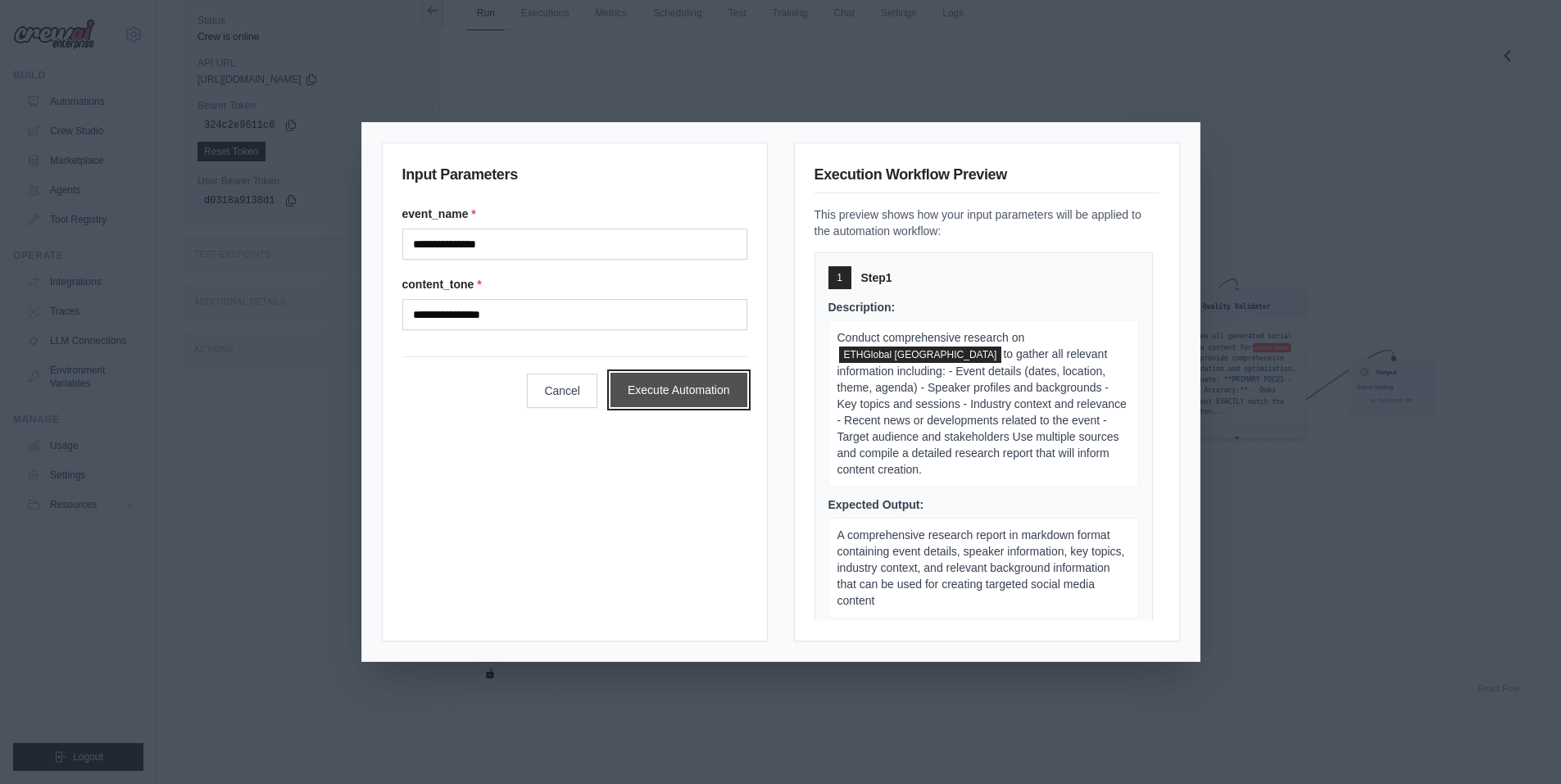
click at [635, 391] on button "Execute Automation" at bounding box center [679, 390] width 137 height 35
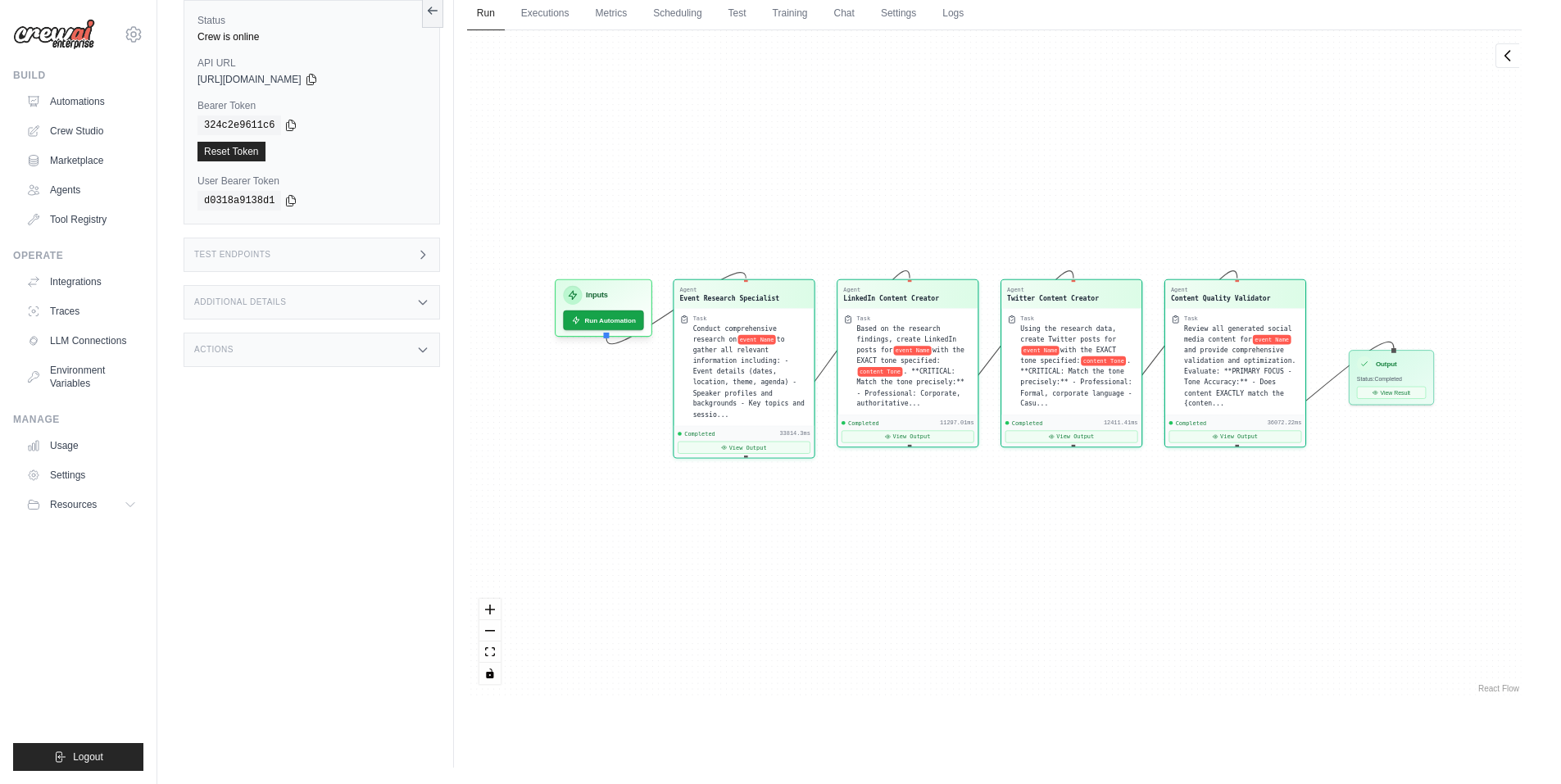
scroll to position [18064, 0]
click at [1413, 391] on button "View Result" at bounding box center [1391, 390] width 69 height 12
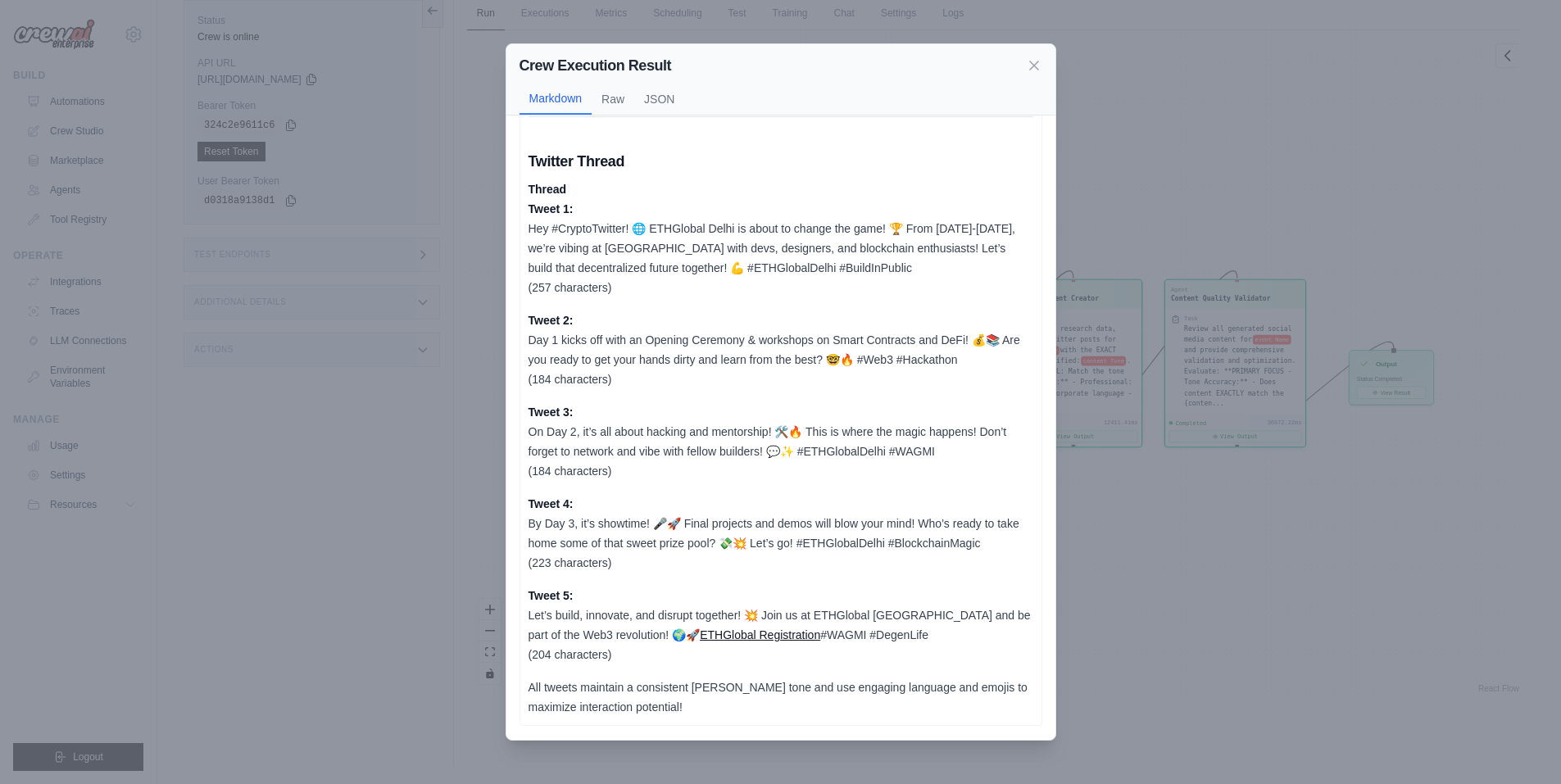
scroll to position [2272, 0]
click at [1192, 510] on div "Crew Execution Result Markdown Raw JSON Content Validation Report for ETHGlobal…" at bounding box center [780, 392] width 1561 height 784
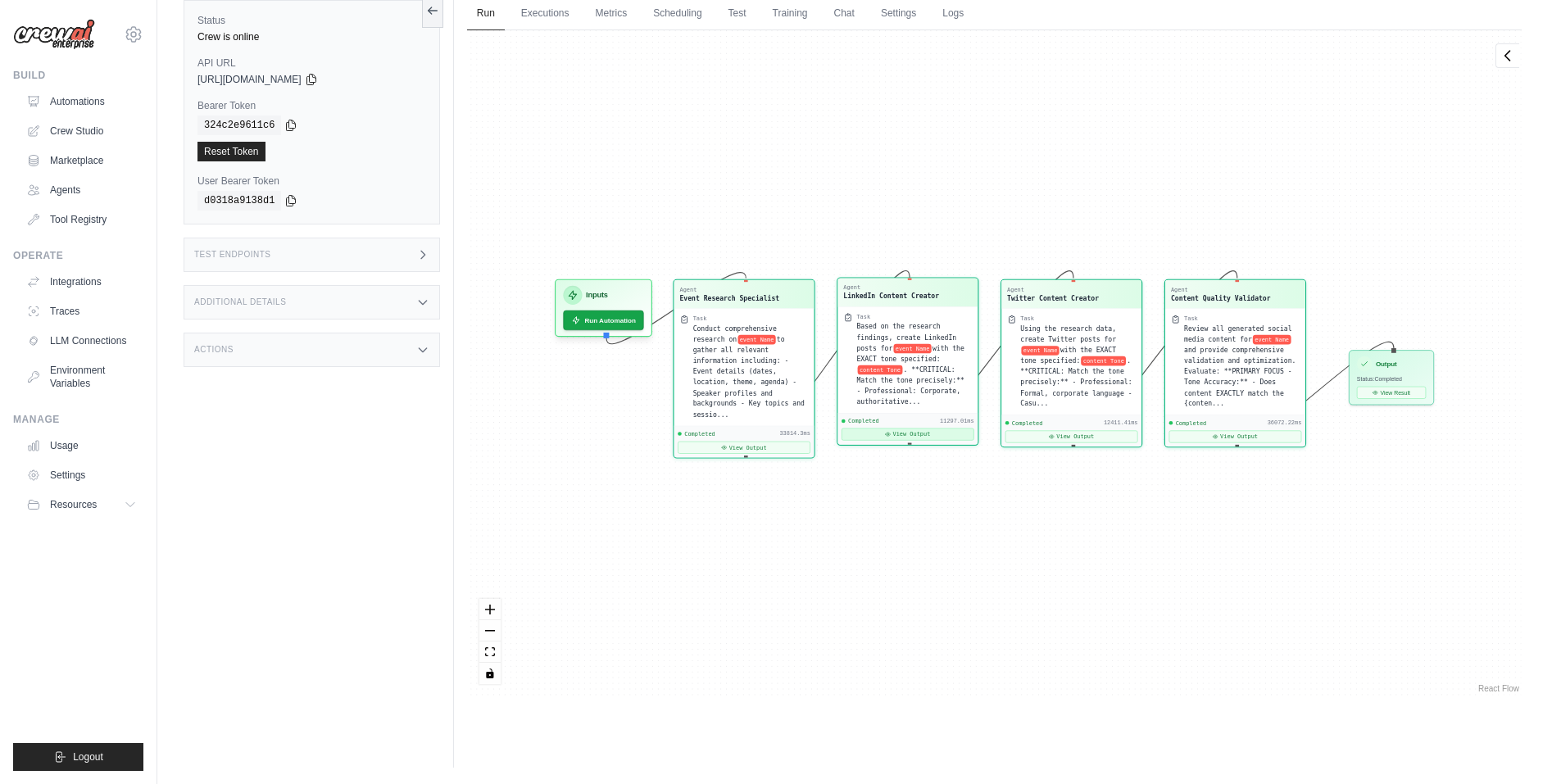
click at [925, 428] on button "View Output" at bounding box center [908, 434] width 133 height 12
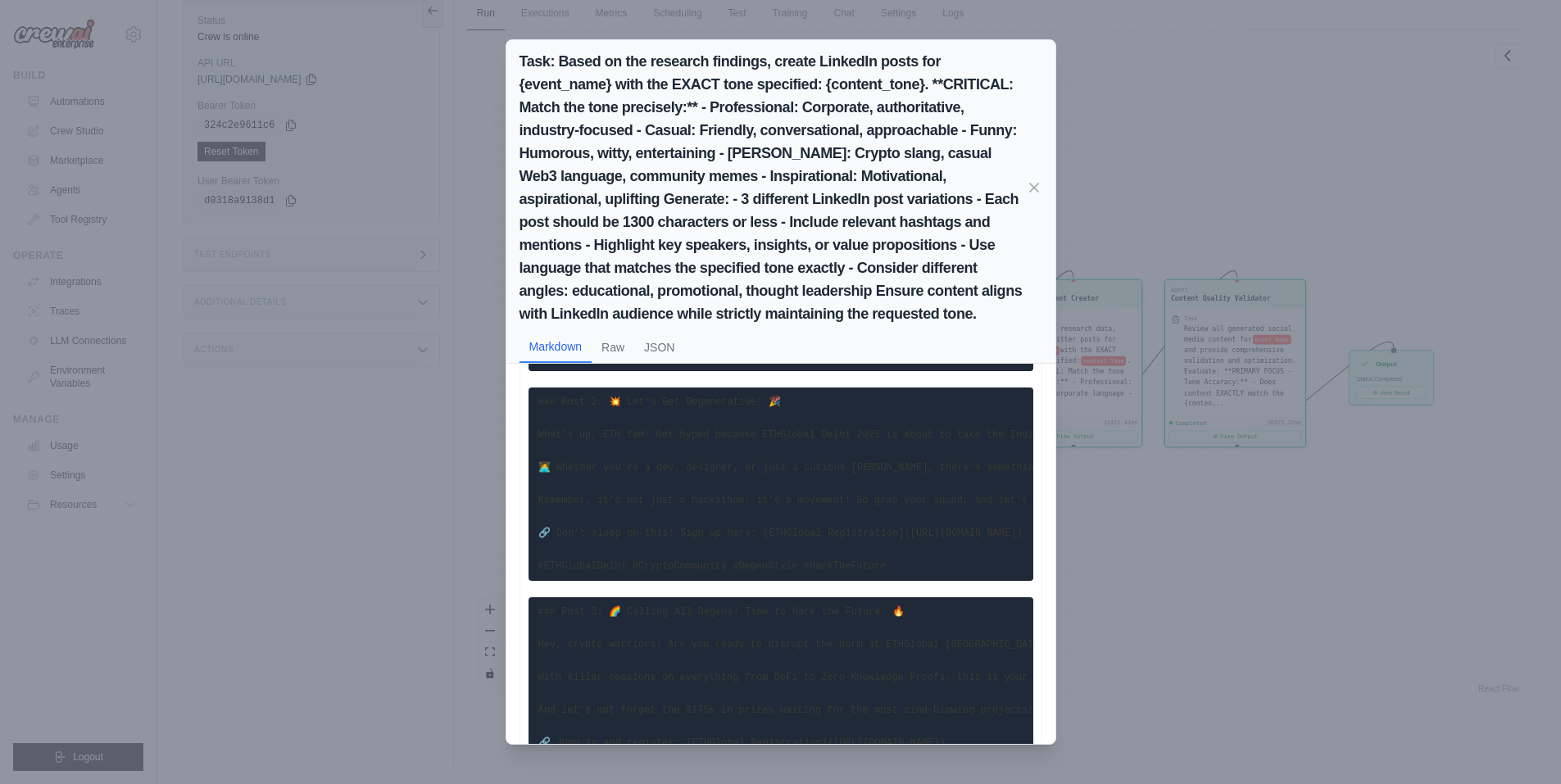
scroll to position [210, 0]
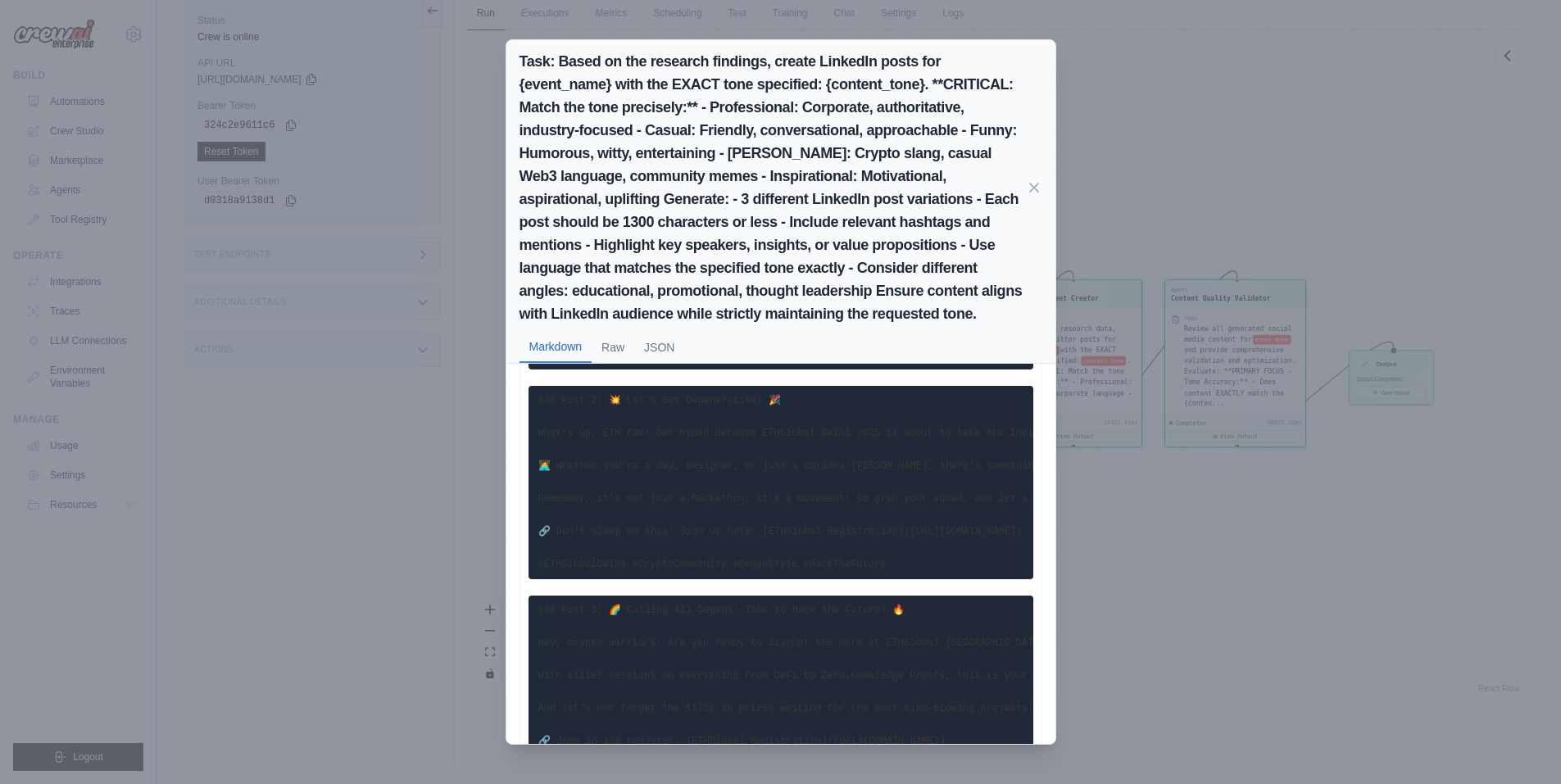
click at [1081, 566] on div "Task: Based on the research findings, create LinkedIn posts for {event_name} wi…" at bounding box center [780, 392] width 1561 height 784
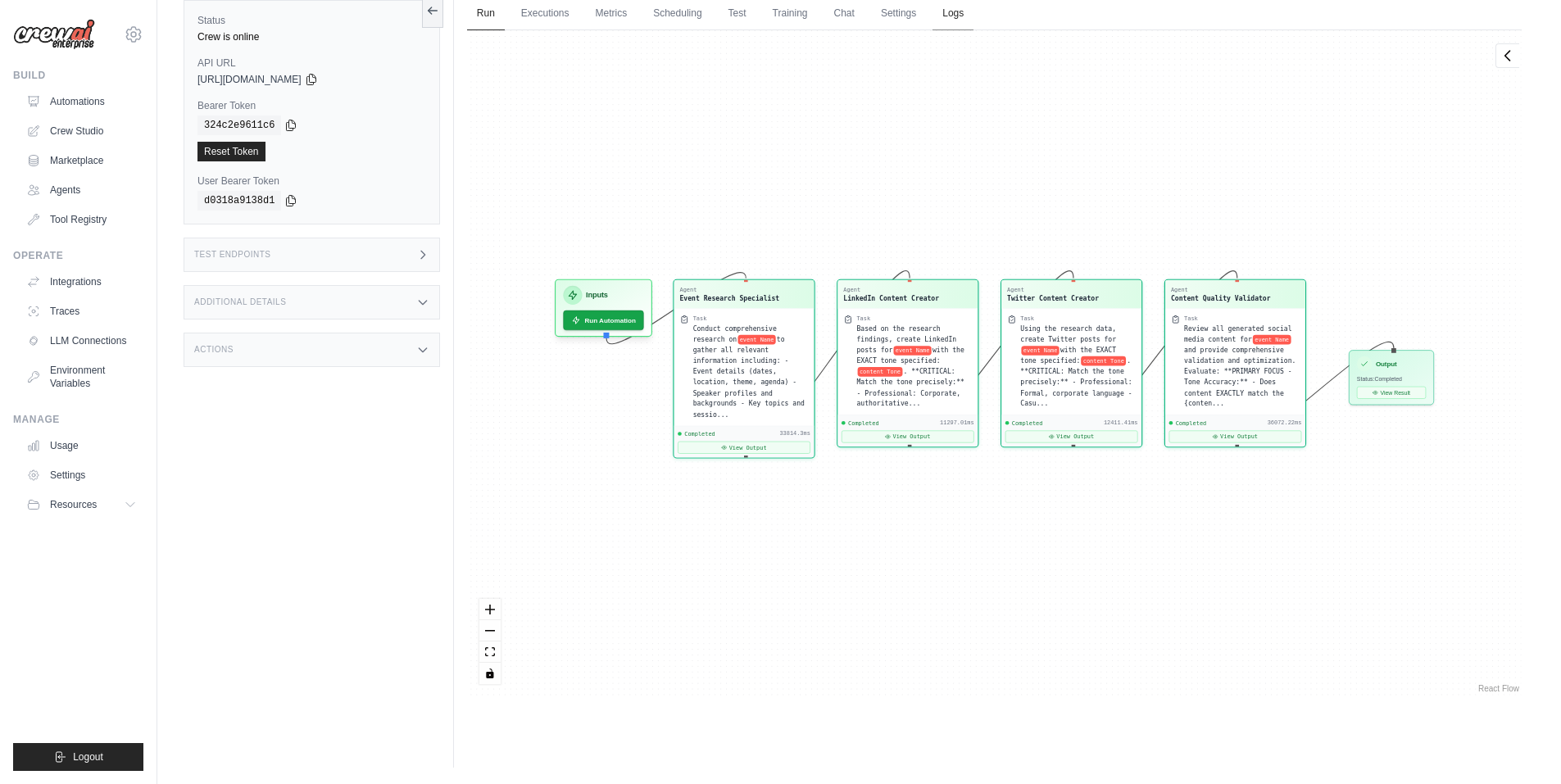
click at [948, 15] on link "Logs" at bounding box center [953, 14] width 41 height 35
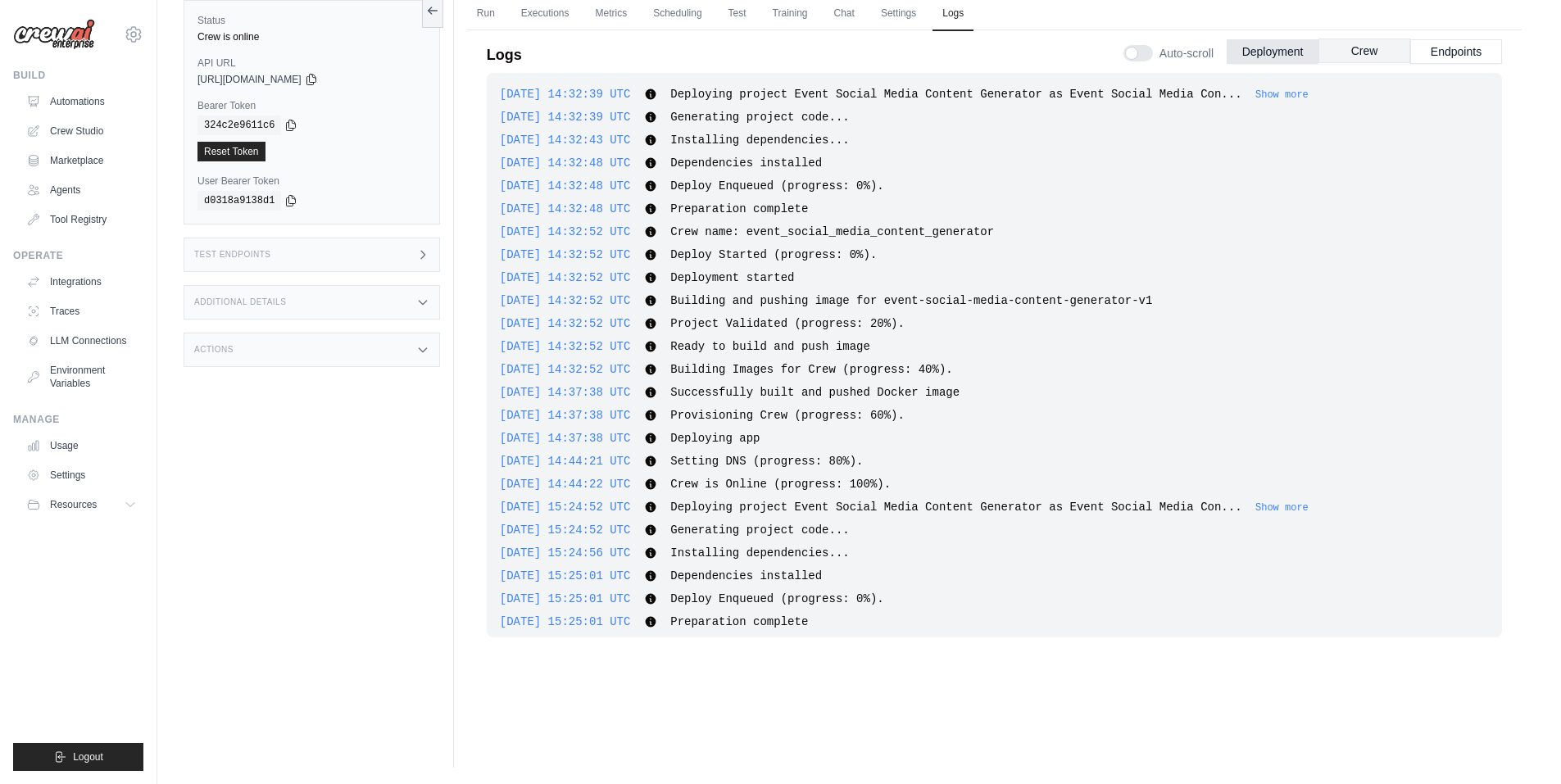
click at [1343, 48] on button "Crew" at bounding box center [1365, 50] width 92 height 25
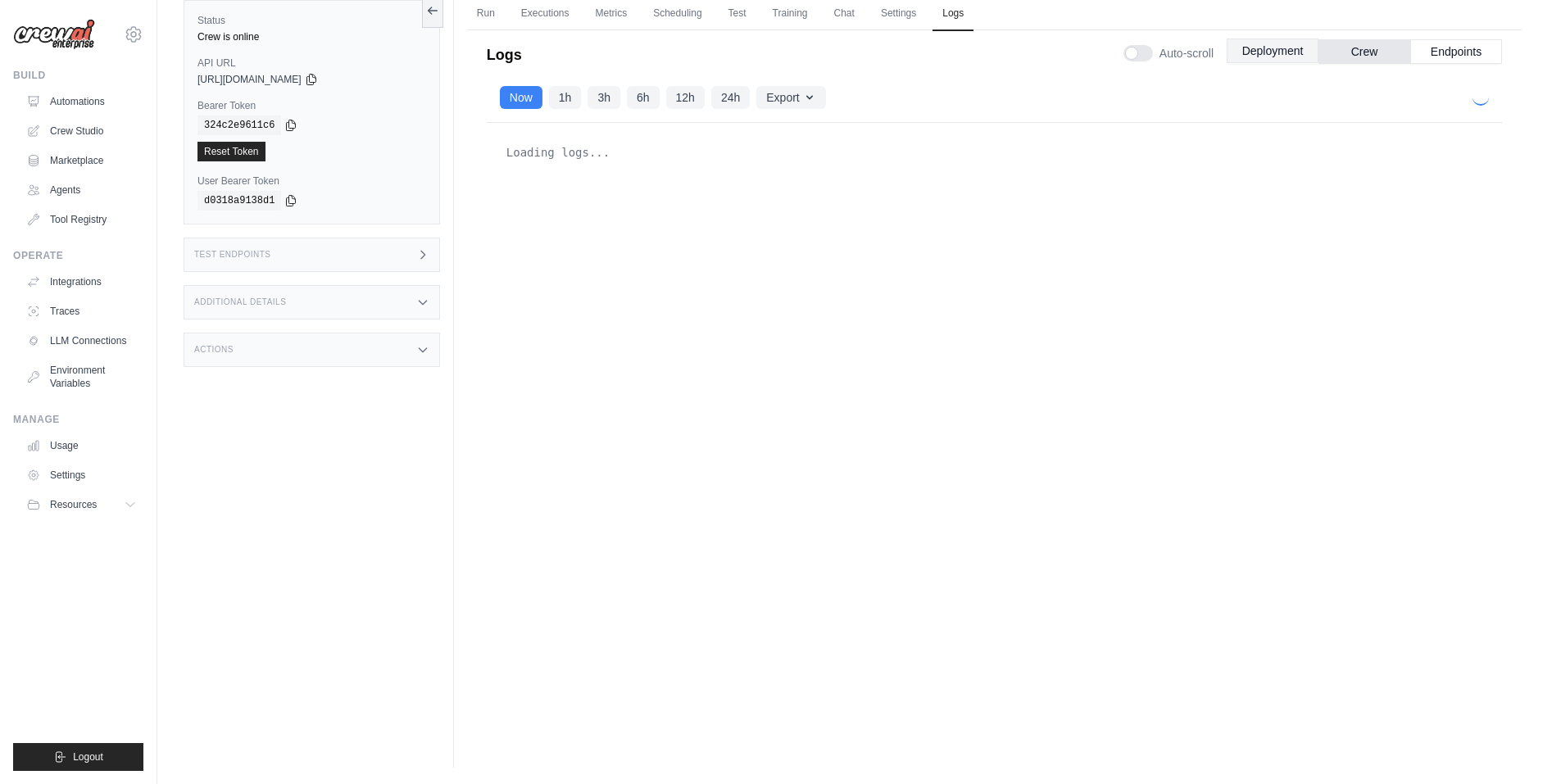
click at [1275, 46] on button "Deployment" at bounding box center [1273, 50] width 92 height 25
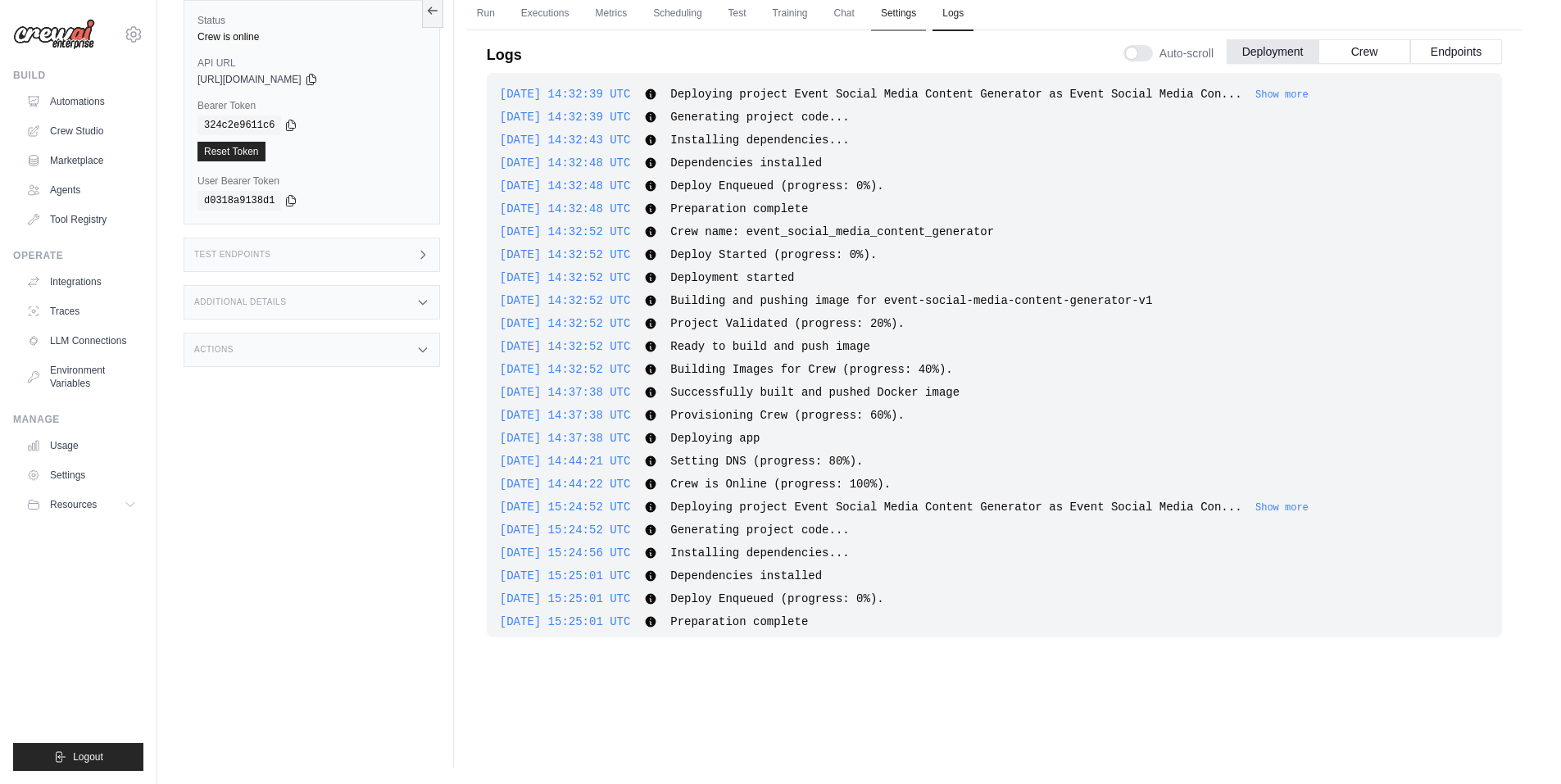
click at [897, 22] on link "Settings" at bounding box center [898, 14] width 55 height 35
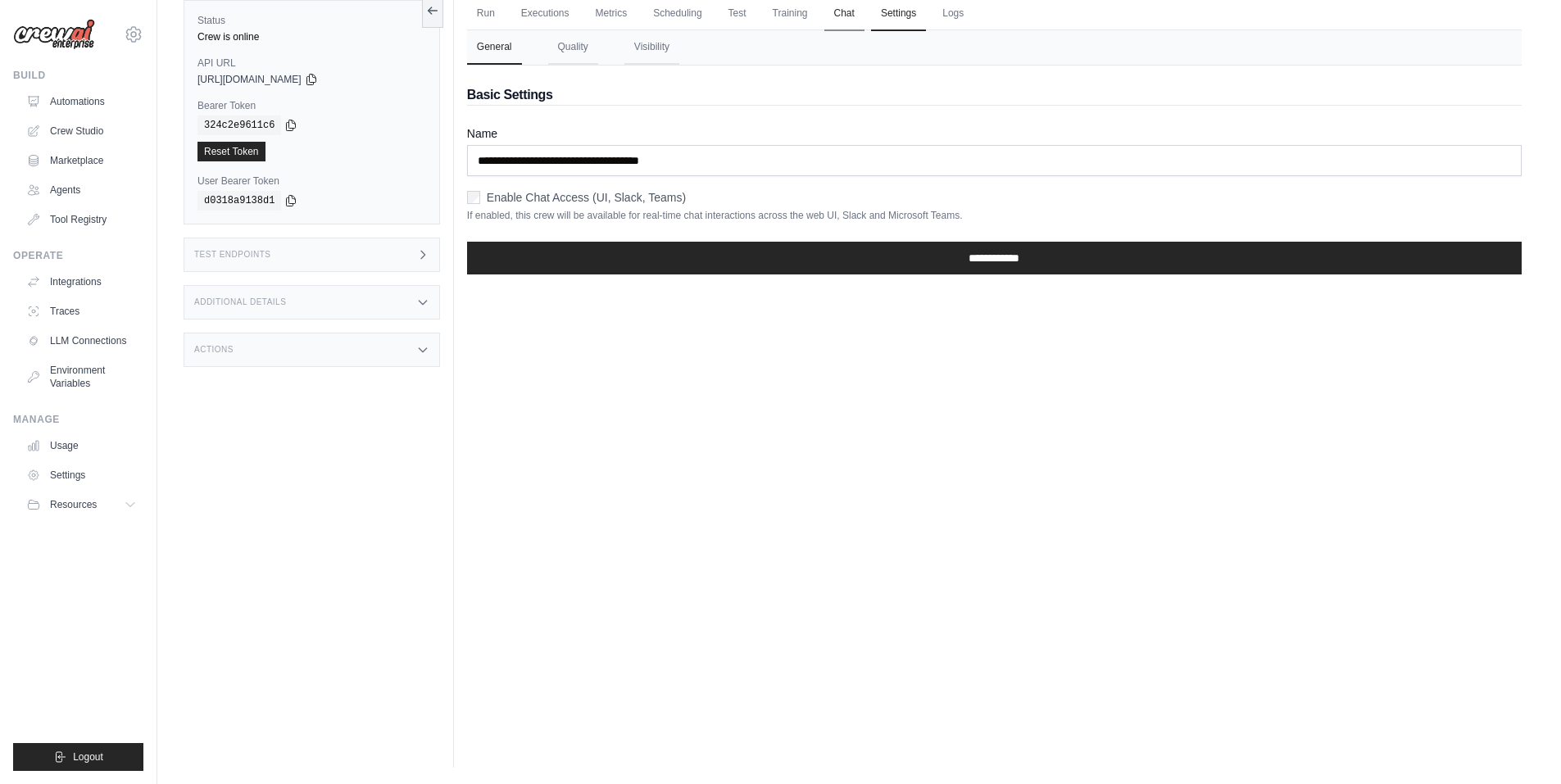
click at [826, 3] on link "Chat" at bounding box center [844, 14] width 40 height 35
click at [838, 7] on link "Chat" at bounding box center [844, 14] width 40 height 35
click at [834, 14] on link "Chat" at bounding box center [844, 14] width 40 height 35
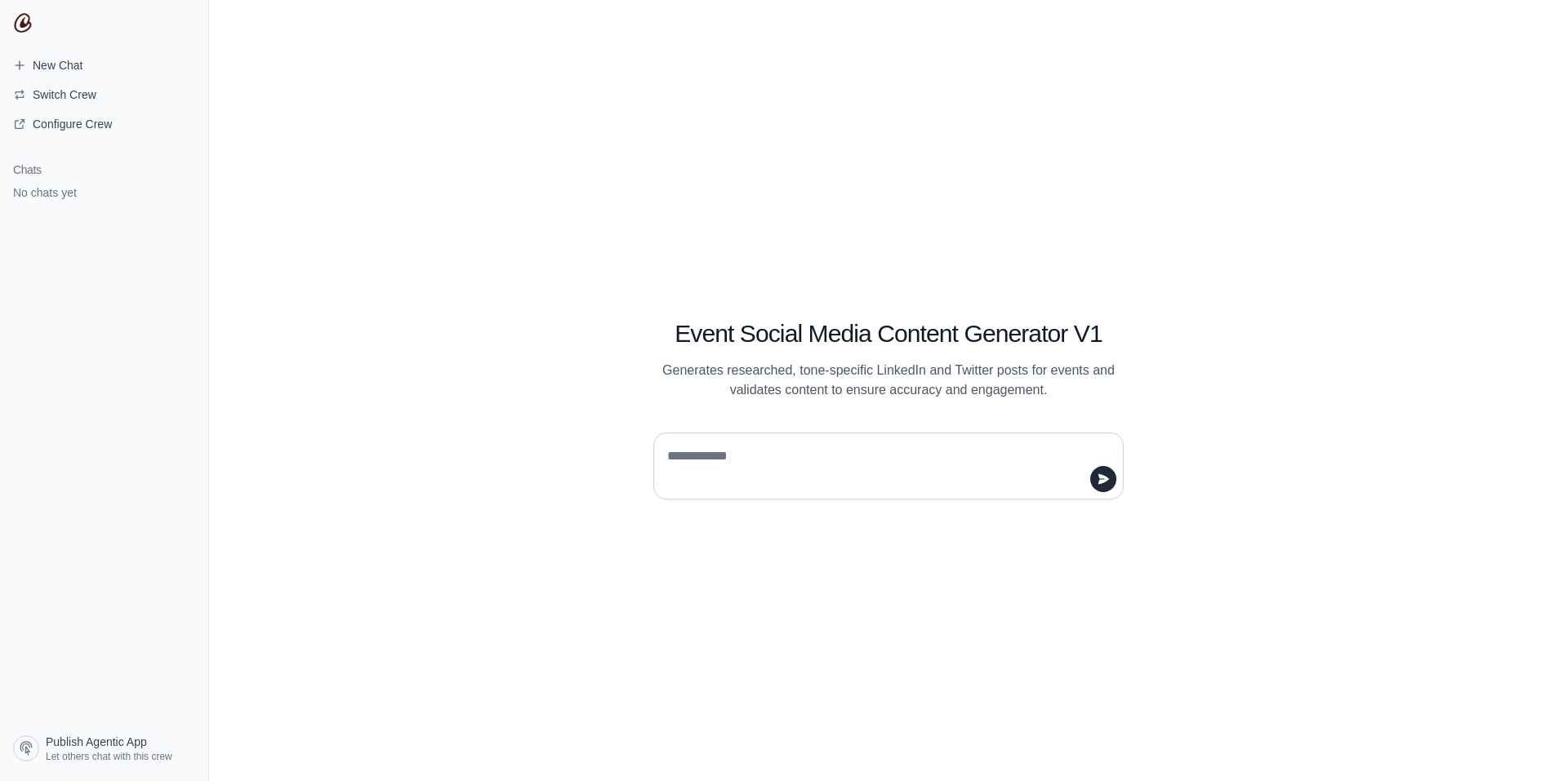
click at [705, 468] on textarea at bounding box center [883, 466] width 439 height 46
type textarea "**********"
click at [1105, 470] on button "submit" at bounding box center [1103, 479] width 26 height 26
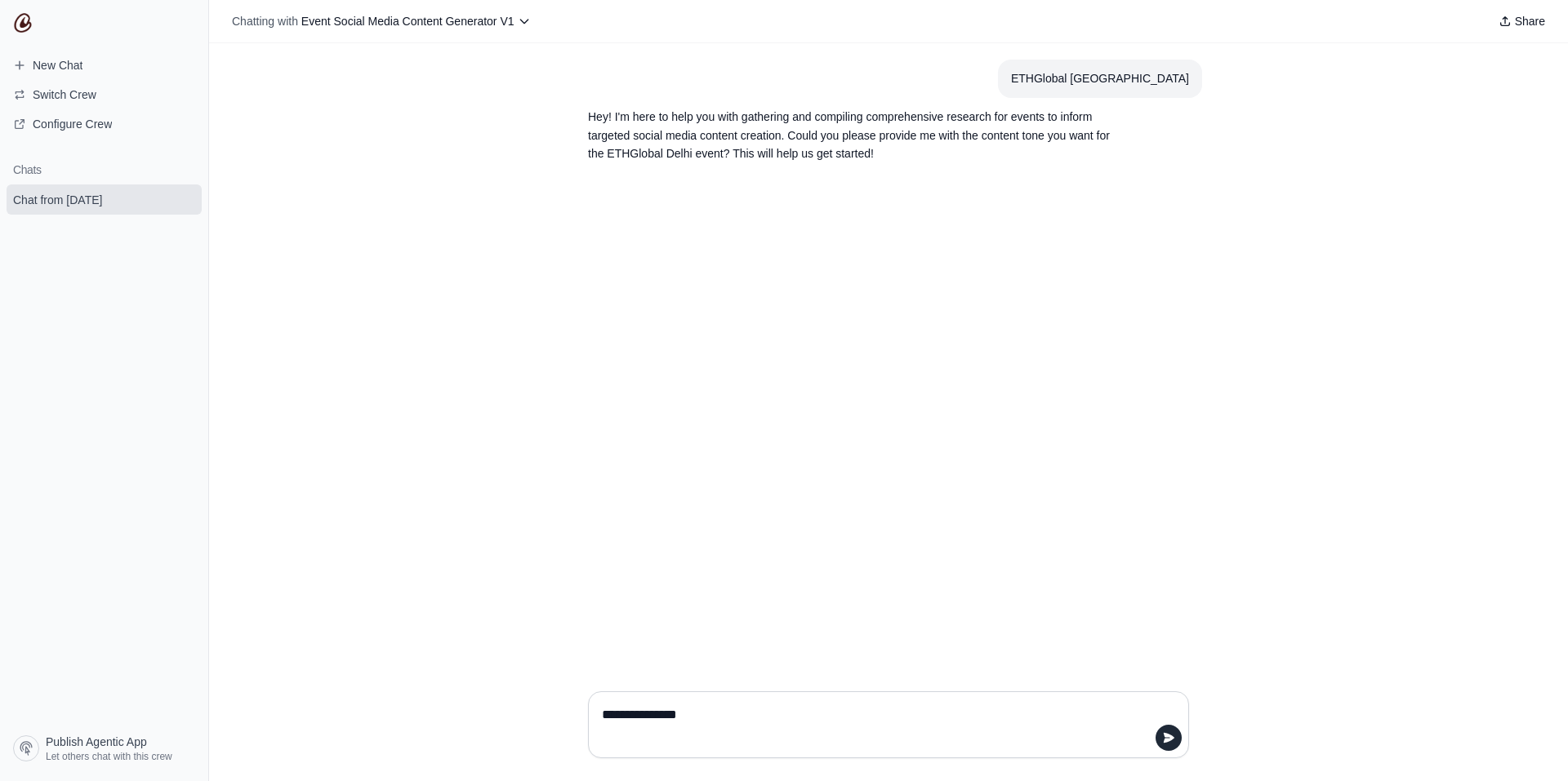
type textarea "**********"
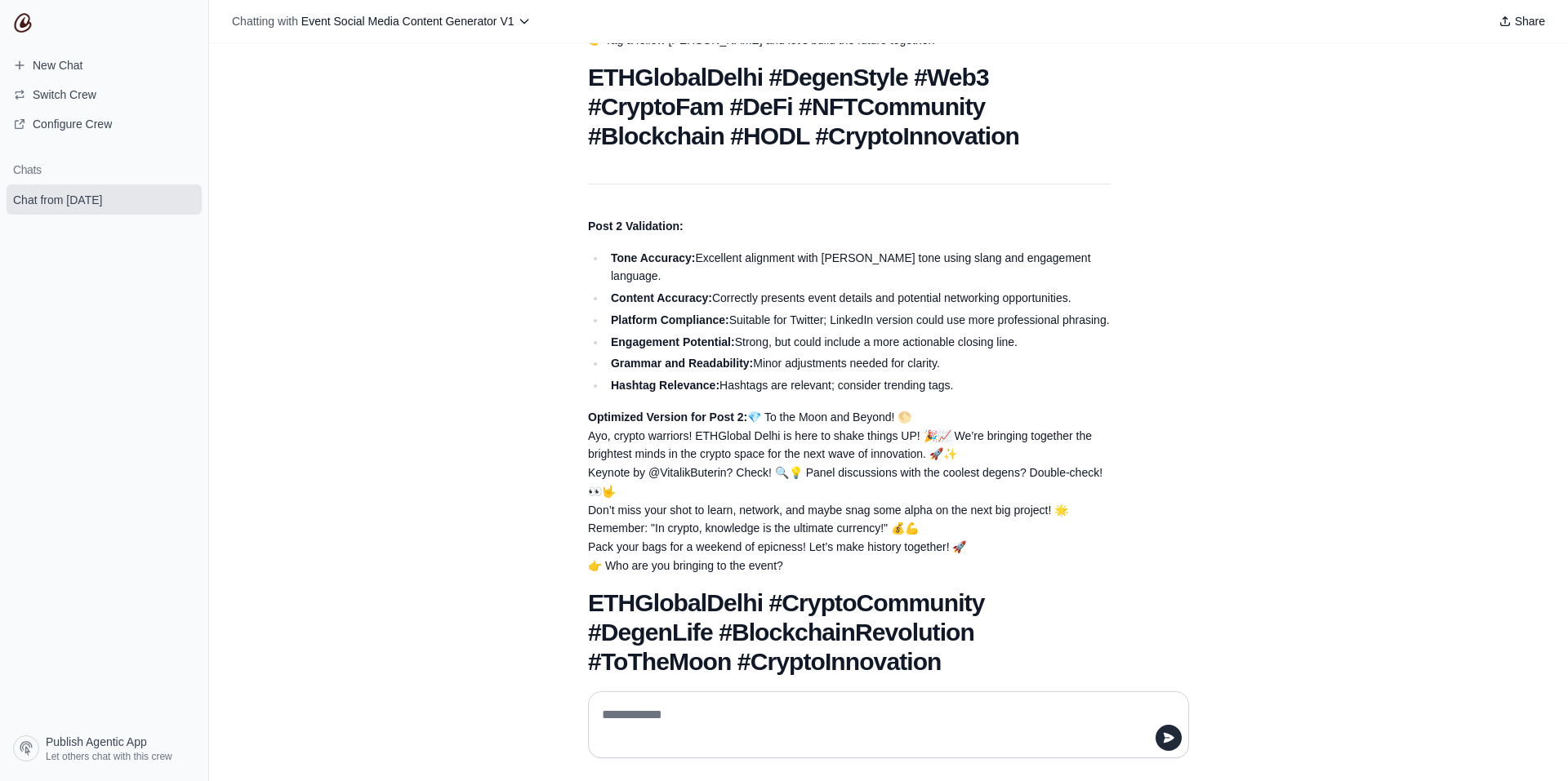
scroll to position [641, 0]
